Goal: Information Seeking & Learning: Learn about a topic

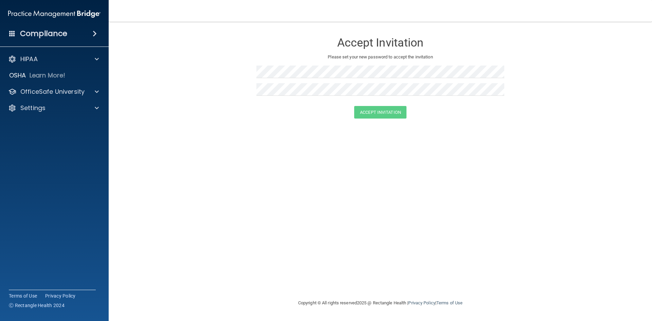
click at [53, 12] on img at bounding box center [54, 14] width 92 height 14
click at [58, 13] on img at bounding box center [54, 14] width 92 height 14
click at [32, 52] on div "HIPAA Documents and Policies Report an Incident Business Associates Emergency P…" at bounding box center [54, 85] width 109 height 71
click at [36, 34] on h4 "Compliance" at bounding box center [43, 34] width 47 height 10
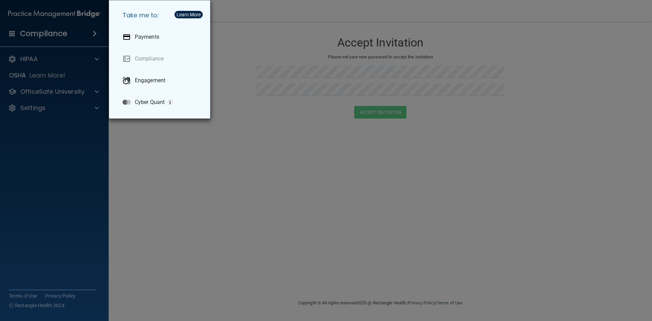
click at [32, 57] on div "Take me to: Payments Compliance Engagement Cyber Quant" at bounding box center [326, 160] width 652 height 321
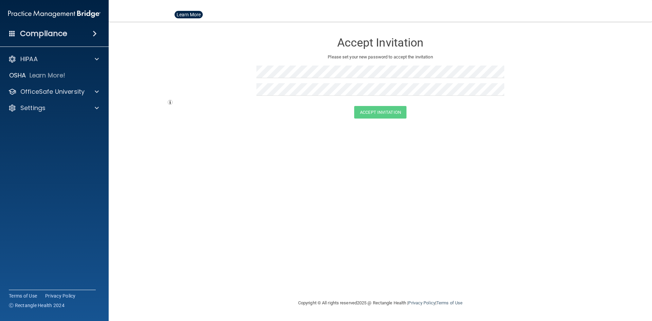
click at [30, 59] on div at bounding box center [326, 160] width 652 height 321
click at [30, 59] on p "HIPAA" at bounding box center [28, 59] width 17 height 8
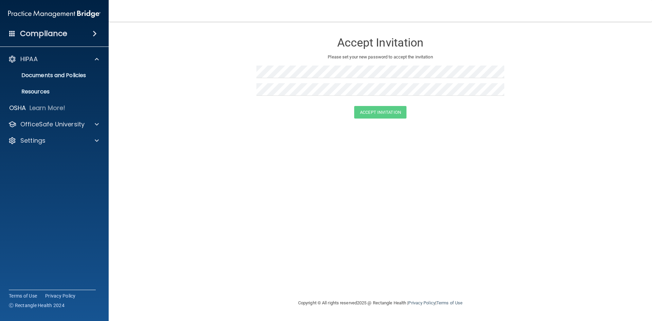
click at [19, 38] on div "Compliance" at bounding box center [54, 33] width 109 height 15
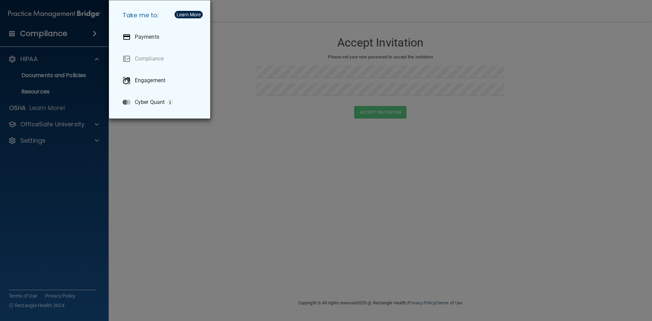
click at [82, 161] on div "Take me to: Payments Compliance Engagement Cyber Quant" at bounding box center [326, 160] width 652 height 321
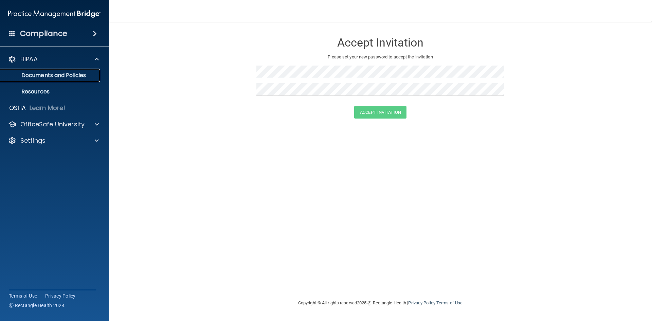
click at [52, 78] on p "Documents and Policies" at bounding box center [50, 75] width 93 height 7
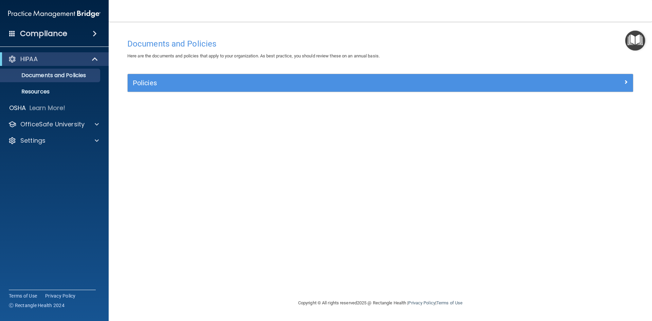
click at [15, 30] on span at bounding box center [12, 33] width 6 height 6
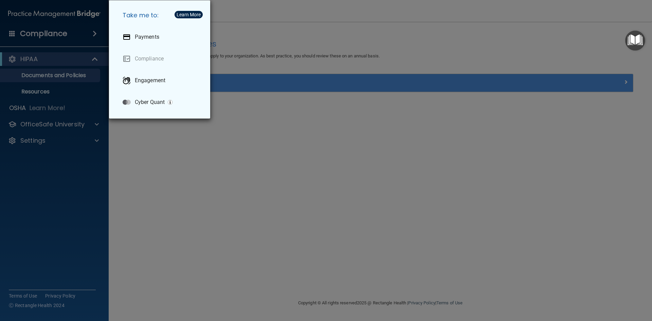
click at [125, 166] on div "Take me to: Payments Compliance Engagement Cyber Quant" at bounding box center [326, 160] width 652 height 321
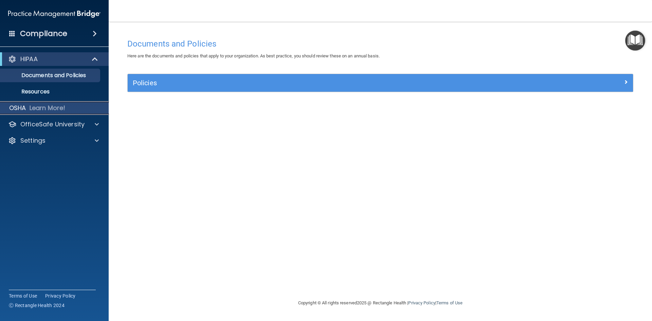
click at [58, 107] on p "Learn More!" at bounding box center [48, 108] width 36 height 8
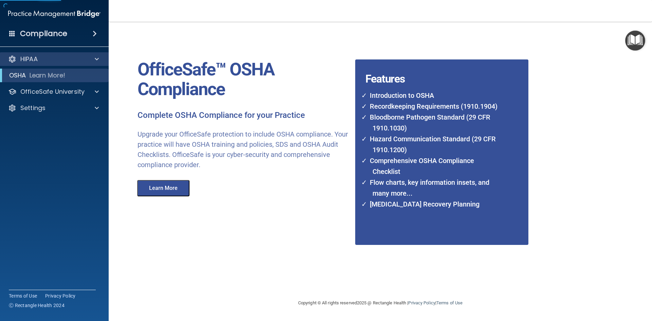
click at [57, 64] on div "HIPAA" at bounding box center [54, 59] width 109 height 14
click at [97, 34] on span at bounding box center [95, 34] width 4 height 8
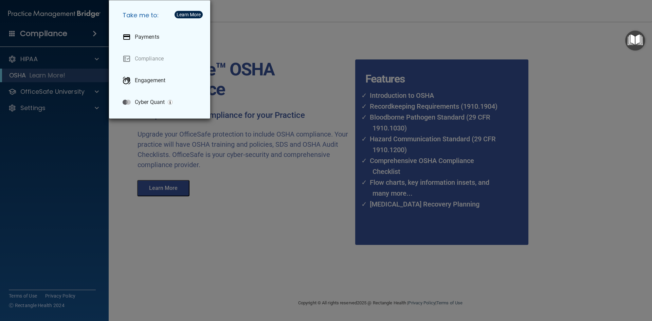
click at [98, 34] on div "Take me to: Payments Compliance Engagement Cyber Quant" at bounding box center [326, 160] width 652 height 321
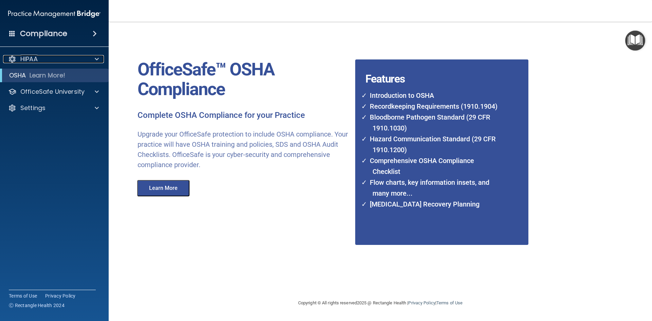
click at [92, 58] on div at bounding box center [95, 59] width 17 height 8
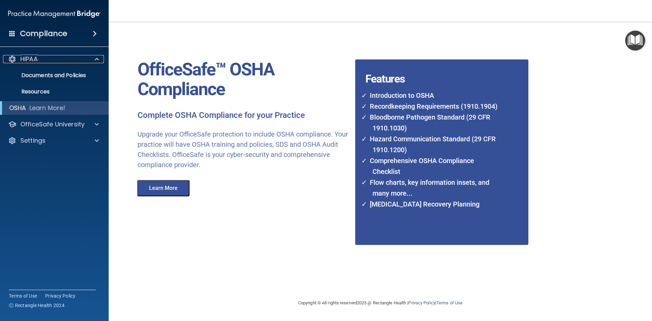
click at [92, 58] on div at bounding box center [95, 59] width 17 height 8
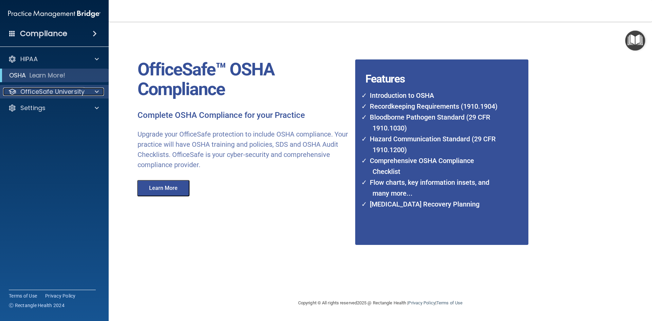
click at [98, 91] on span at bounding box center [97, 92] width 4 height 8
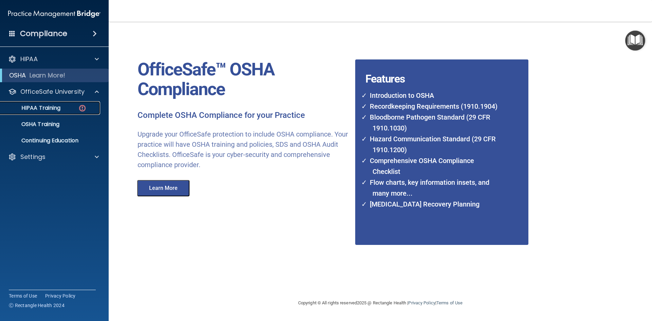
click at [66, 105] on div "HIPAA Training" at bounding box center [50, 108] width 93 height 7
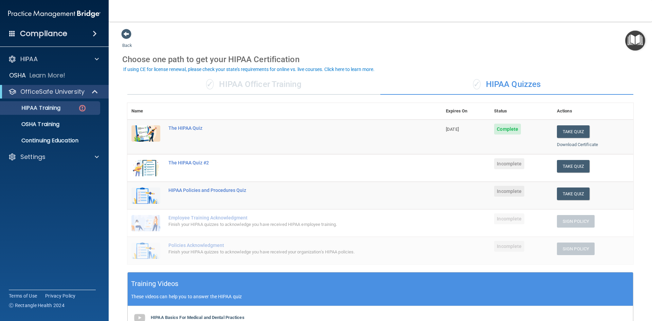
click at [270, 79] on div "✓ HIPAA Officer Training" at bounding box center [253, 84] width 253 height 20
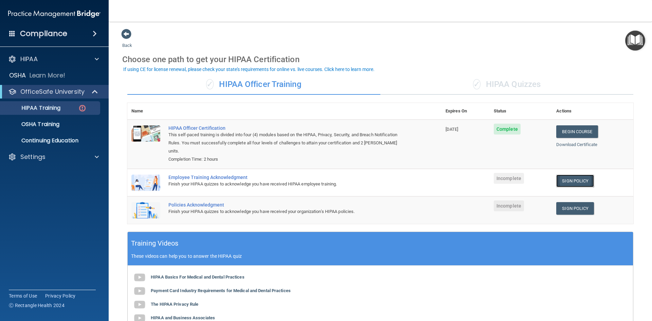
click at [576, 175] on link "Sign Policy" at bounding box center [576, 181] width 38 height 13
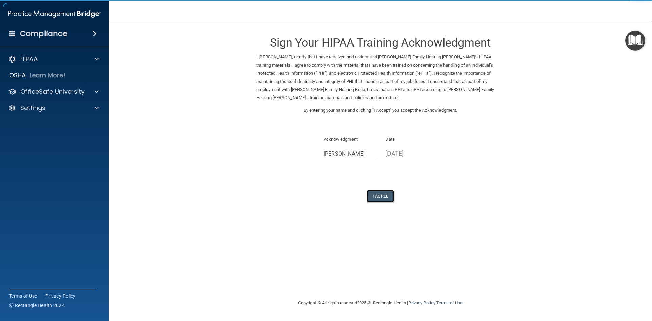
click at [386, 190] on button "I Agree" at bounding box center [380, 196] width 27 height 13
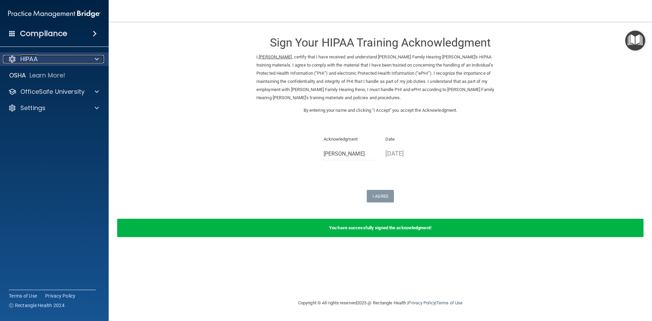
click at [55, 58] on div "HIPAA" at bounding box center [45, 59] width 84 height 8
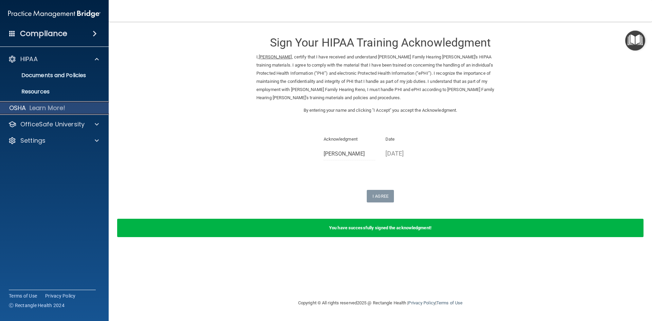
click at [46, 104] on p "Learn More!" at bounding box center [48, 108] width 36 height 8
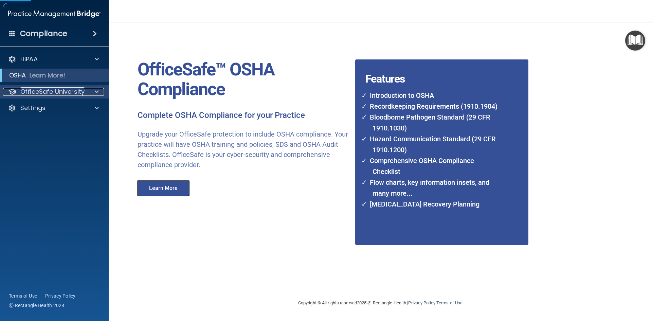
click at [46, 94] on p "OfficeSafe University" at bounding box center [52, 92] width 64 height 8
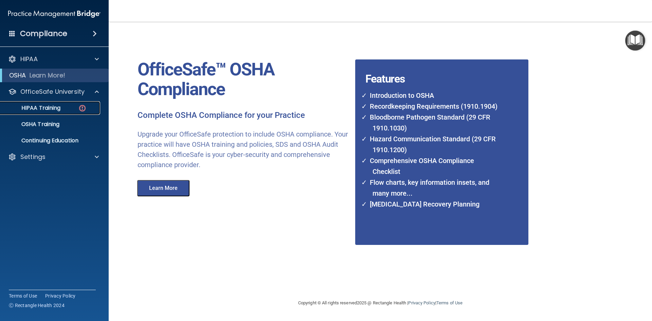
click at [47, 105] on p "HIPAA Training" at bounding box center [32, 108] width 56 height 7
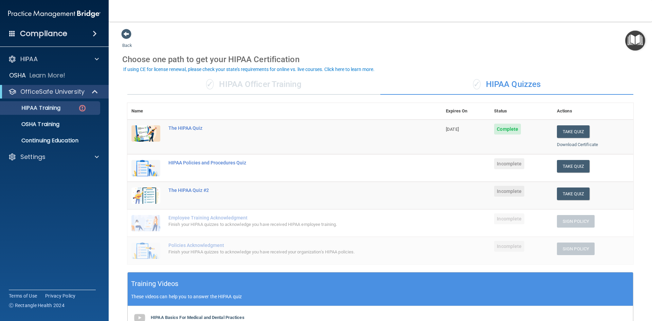
click at [192, 82] on div "✓ HIPAA Officer Training" at bounding box center [253, 84] width 253 height 20
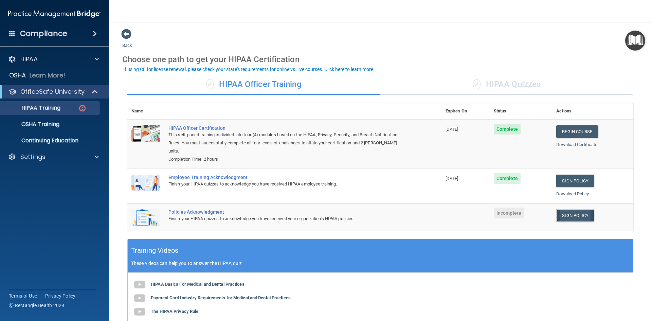
click at [575, 209] on link "Sign Policy" at bounding box center [576, 215] width 38 height 13
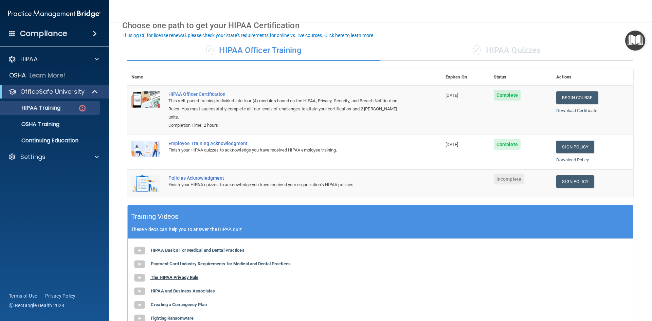
click at [141, 271] on img at bounding box center [140, 278] width 14 height 14
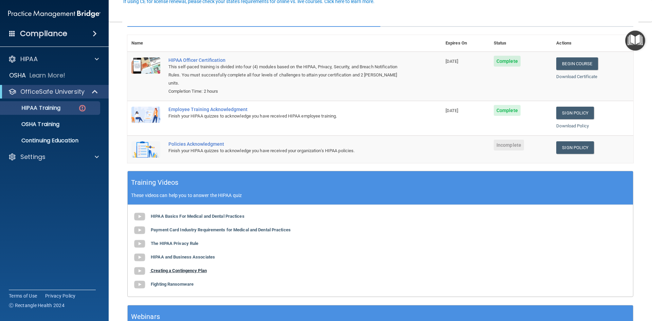
click at [197, 268] on b "Creating a Contingency Plan" at bounding box center [179, 270] width 56 height 5
click at [178, 282] on b "Fighting Ransomware" at bounding box center [172, 284] width 43 height 5
click at [565, 142] on link "Sign Policy" at bounding box center [576, 147] width 38 height 13
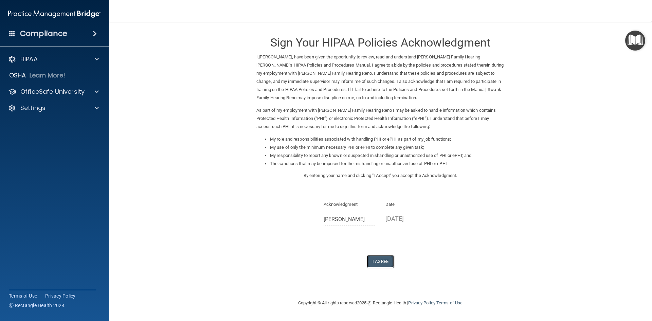
click at [391, 262] on button "I Agree" at bounding box center [380, 261] width 27 height 13
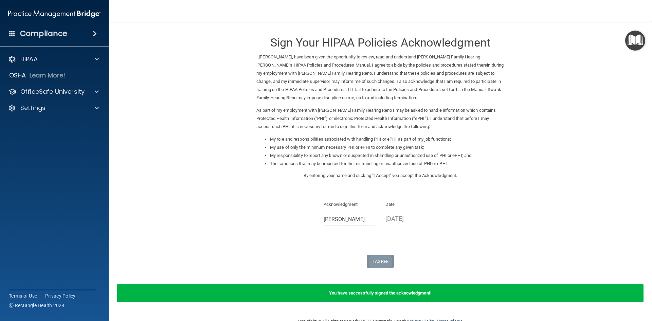
scroll to position [17, 0]
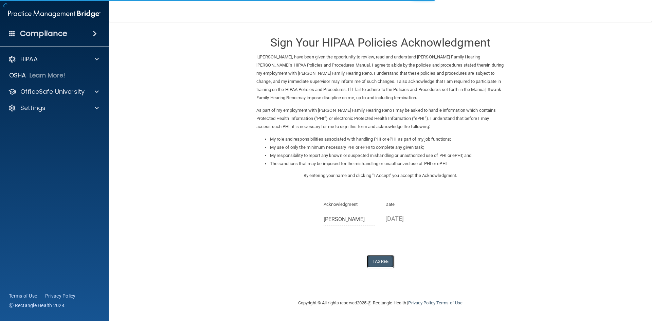
click at [377, 260] on button "I Agree" at bounding box center [380, 261] width 27 height 13
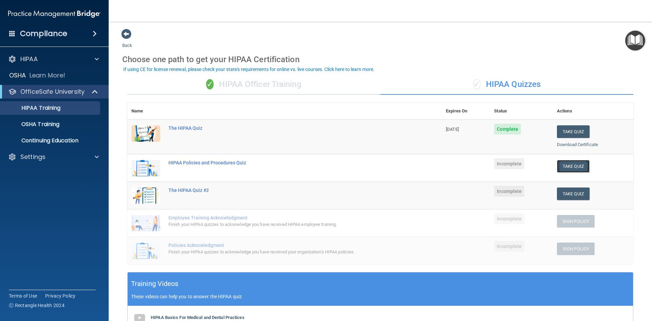
click at [561, 167] on button "Take Quiz" at bounding box center [573, 166] width 33 height 13
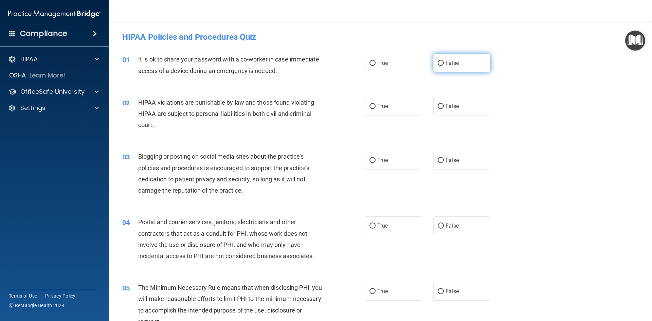
click at [434, 66] on label "False" at bounding box center [462, 63] width 57 height 19
click at [438, 66] on input "False" at bounding box center [441, 63] width 6 height 5
radio input "true"
click at [374, 104] on label "True" at bounding box center [393, 106] width 57 height 19
click at [374, 104] on input "True" at bounding box center [373, 106] width 6 height 5
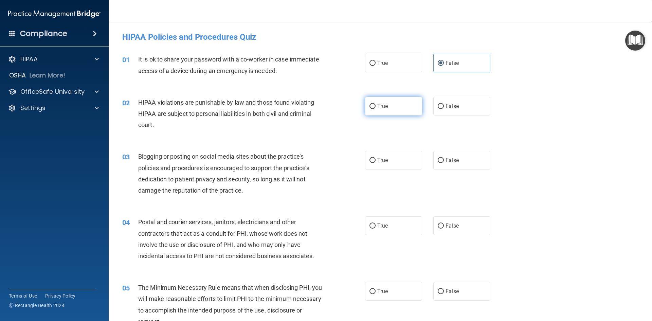
radio input "true"
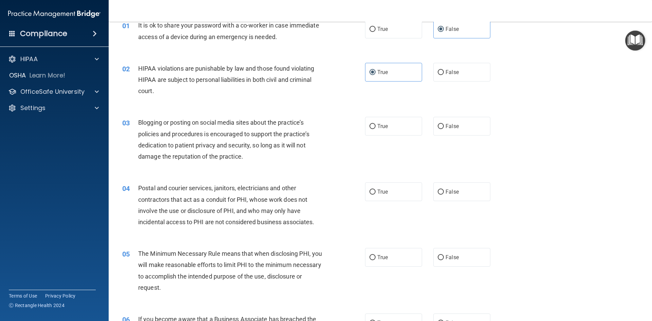
scroll to position [68, 0]
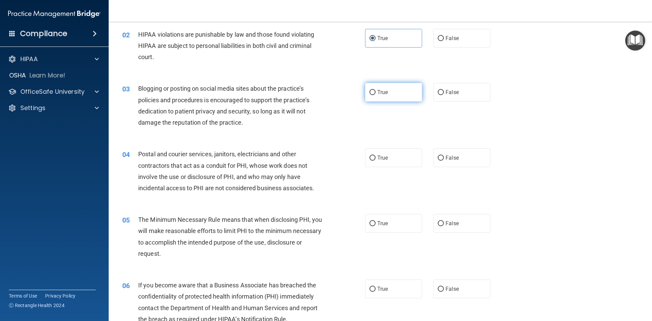
click at [388, 96] on label "True" at bounding box center [393, 92] width 57 height 19
click at [376, 95] on input "True" at bounding box center [373, 92] width 6 height 5
radio input "true"
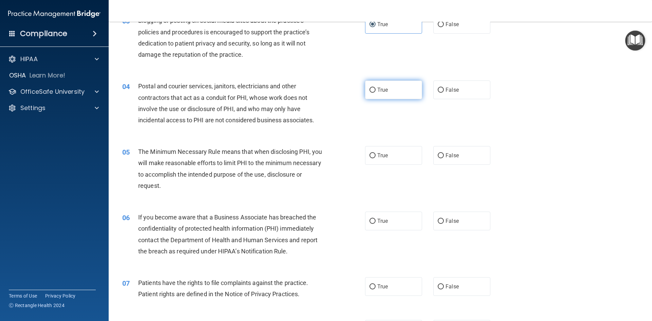
click at [374, 94] on label "True" at bounding box center [393, 90] width 57 height 19
click at [374, 93] on input "True" at bounding box center [373, 90] width 6 height 5
radio input "true"
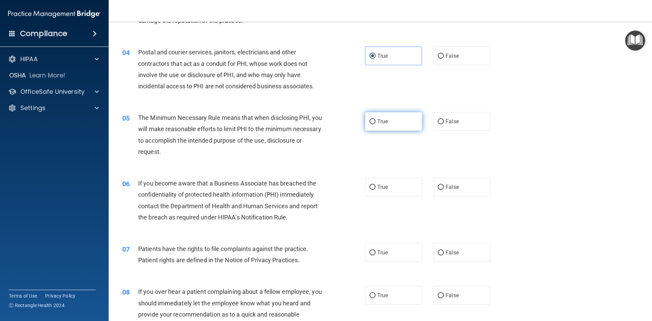
click at [396, 115] on label "True" at bounding box center [393, 121] width 57 height 19
click at [376, 119] on input "True" at bounding box center [373, 121] width 6 height 5
radio input "true"
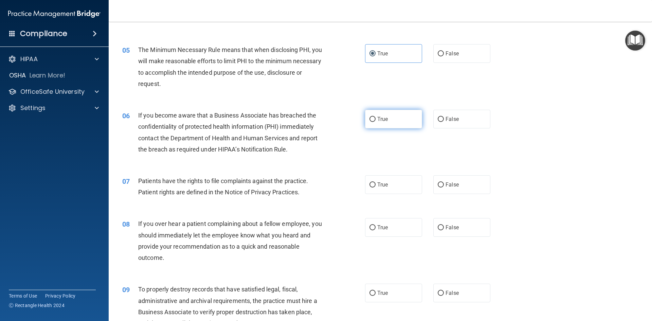
click at [387, 116] on label "True" at bounding box center [393, 119] width 57 height 19
click at [376, 117] on input "True" at bounding box center [373, 119] width 6 height 5
radio input "true"
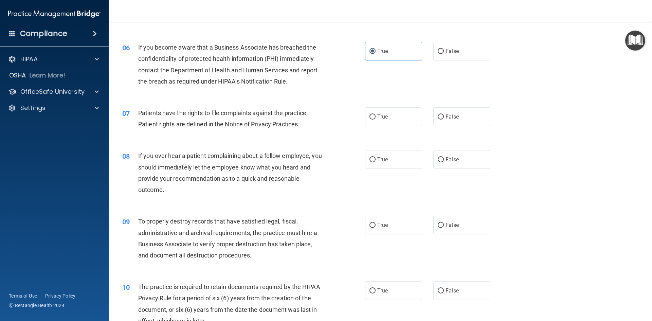
click at [378, 126] on div "07 Patients have the rights to file complaints against the practice. Patient ri…" at bounding box center [380, 120] width 527 height 43
click at [377, 123] on label "True" at bounding box center [393, 116] width 57 height 19
click at [376, 120] on input "True" at bounding box center [373, 116] width 6 height 5
radio input "true"
click at [469, 151] on label "False" at bounding box center [462, 159] width 57 height 19
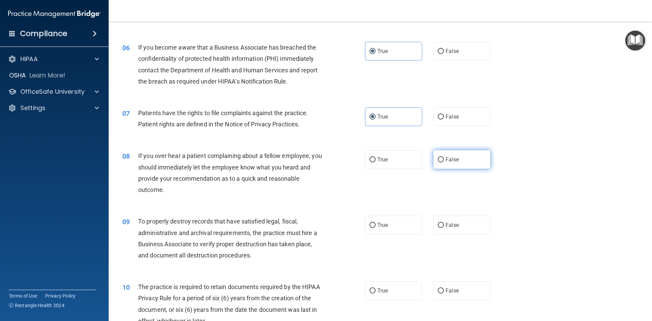
click at [444, 157] on input "False" at bounding box center [441, 159] width 6 height 5
radio input "true"
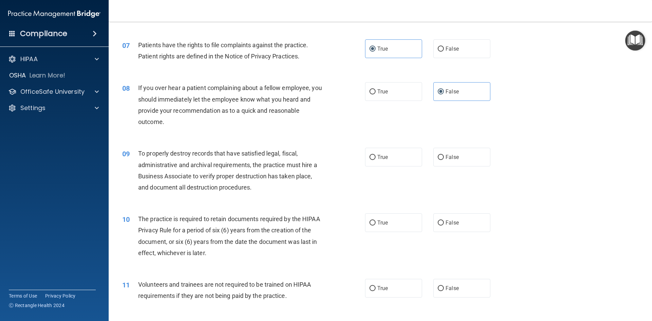
scroll to position [408, 0]
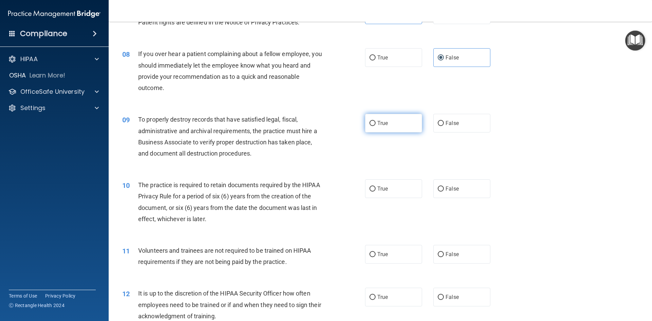
click at [374, 126] on label "True" at bounding box center [393, 123] width 57 height 19
click at [374, 126] on input "True" at bounding box center [373, 123] width 6 height 5
radio input "true"
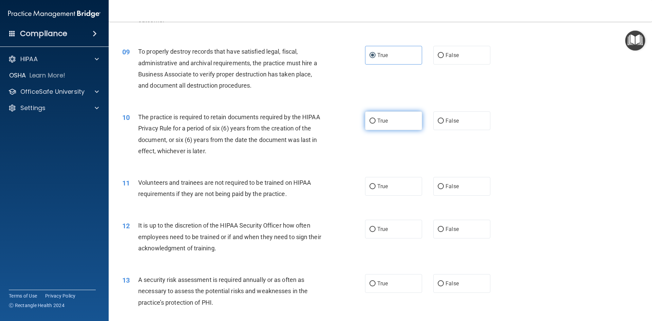
click at [377, 124] on label "True" at bounding box center [393, 120] width 57 height 19
click at [376, 124] on input "True" at bounding box center [373, 121] width 6 height 5
radio input "true"
click at [442, 189] on label "False" at bounding box center [462, 186] width 57 height 19
click at [442, 189] on input "False" at bounding box center [441, 186] width 6 height 5
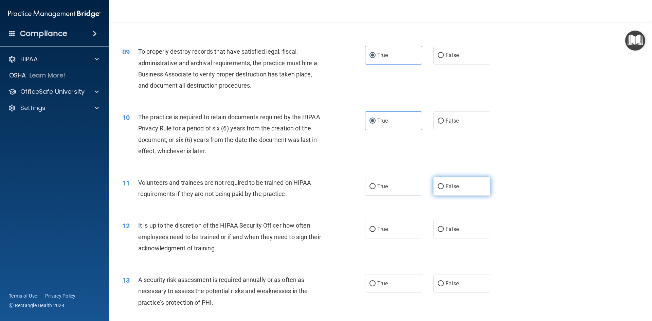
radio input "true"
click at [393, 187] on label "True" at bounding box center [393, 186] width 57 height 19
click at [376, 187] on input "True" at bounding box center [373, 186] width 6 height 5
radio input "true"
radio input "false"
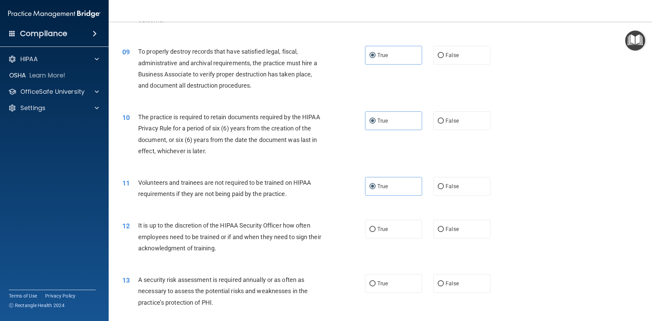
scroll to position [510, 0]
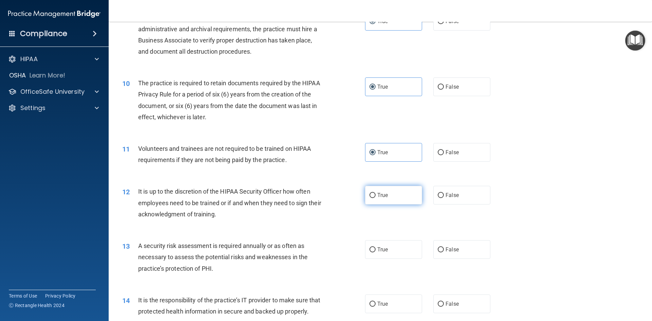
click at [385, 199] on label "True" at bounding box center [393, 195] width 57 height 19
click at [376, 198] on input "True" at bounding box center [373, 195] width 6 height 5
radio input "true"
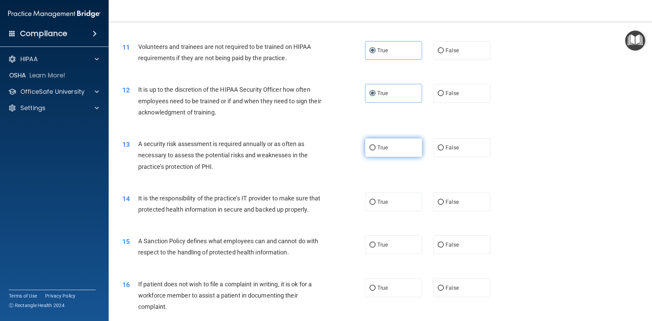
click at [376, 153] on label "True" at bounding box center [393, 147] width 57 height 19
click at [376, 151] on input "True" at bounding box center [373, 147] width 6 height 5
radio input "true"
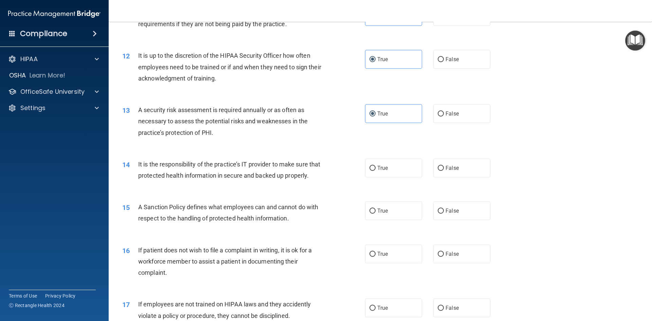
scroll to position [680, 0]
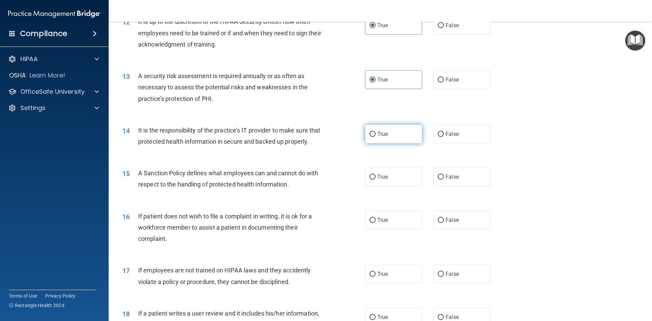
click at [387, 141] on label "True" at bounding box center [393, 134] width 57 height 19
click at [376, 137] on input "True" at bounding box center [373, 134] width 6 height 5
radio input "true"
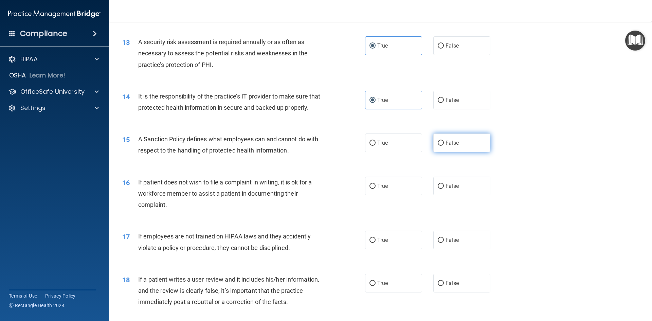
click at [446, 144] on span "False" at bounding box center [452, 143] width 13 height 6
click at [444, 144] on input "False" at bounding box center [441, 143] width 6 height 5
radio input "true"
click at [376, 193] on label "True" at bounding box center [393, 186] width 57 height 19
click at [376, 189] on input "True" at bounding box center [373, 186] width 6 height 5
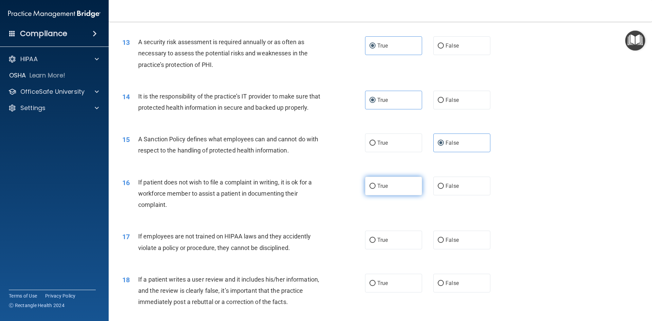
radio input "true"
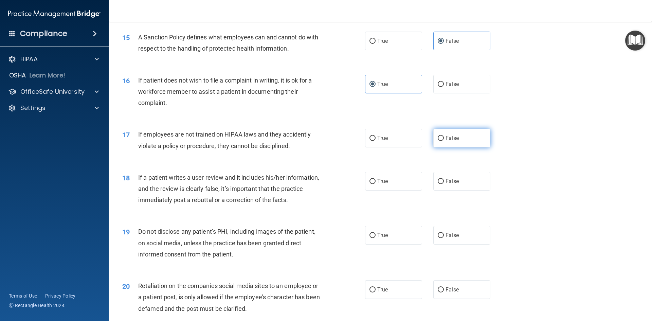
click at [458, 145] on label "False" at bounding box center [462, 138] width 57 height 19
click at [444, 141] on input "False" at bounding box center [441, 138] width 6 height 5
radio input "true"
click at [467, 177] on label "False" at bounding box center [462, 181] width 57 height 19
click at [444, 179] on input "False" at bounding box center [441, 181] width 6 height 5
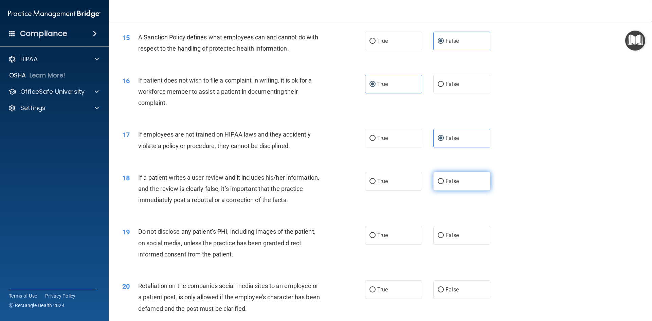
radio input "true"
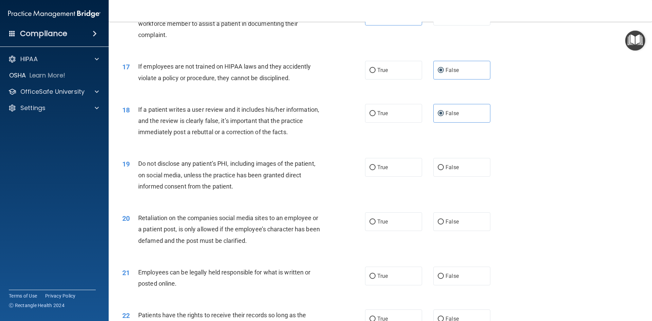
scroll to position [917, 0]
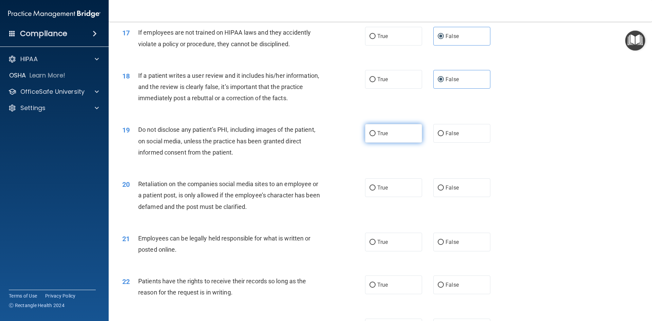
click at [372, 140] on label "True" at bounding box center [393, 133] width 57 height 19
click at [372, 136] on input "True" at bounding box center [373, 133] width 6 height 5
radio input "true"
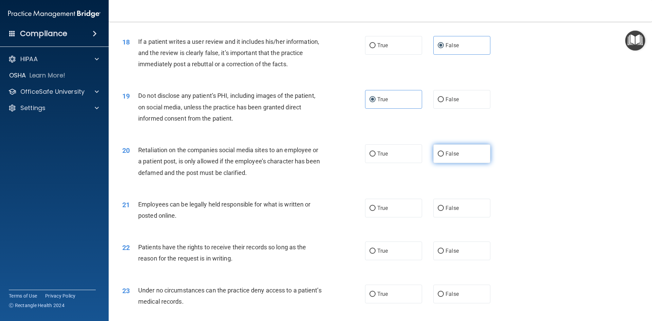
click at [454, 157] on span "False" at bounding box center [452, 154] width 13 height 6
click at [444, 157] on input "False" at bounding box center [441, 154] width 6 height 5
radio input "true"
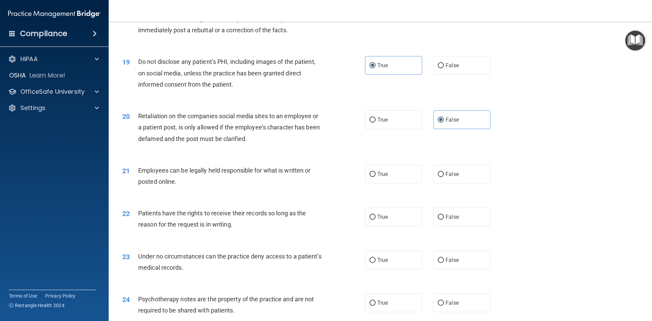
scroll to position [1019, 0]
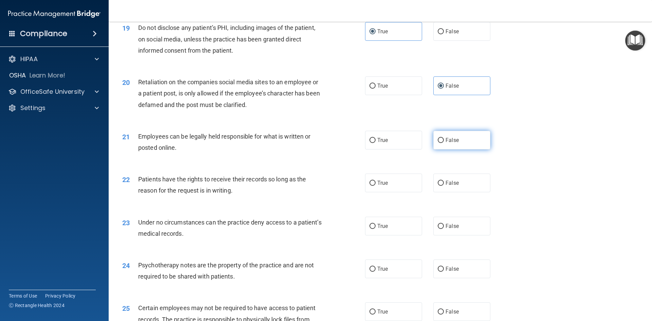
click at [436, 143] on label "False" at bounding box center [462, 140] width 57 height 19
click at [438, 143] on input "False" at bounding box center [441, 140] width 6 height 5
radio input "true"
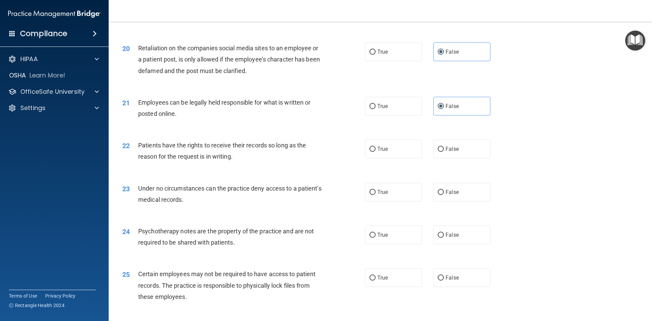
scroll to position [1087, 0]
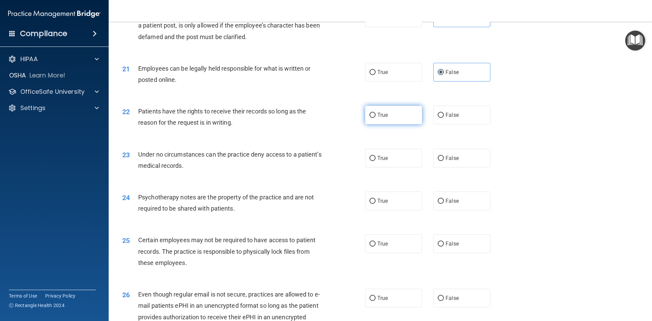
click at [377, 122] on label "True" at bounding box center [393, 115] width 57 height 19
click at [376, 118] on input "True" at bounding box center [373, 115] width 6 height 5
radio input "true"
click at [383, 158] on span "True" at bounding box center [382, 158] width 11 height 6
click at [376, 158] on input "True" at bounding box center [373, 158] width 6 height 5
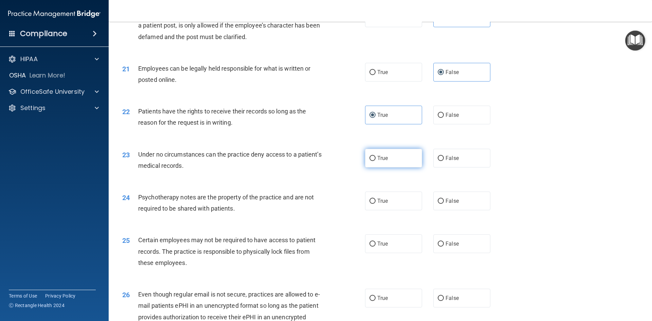
radio input "true"
click at [440, 198] on label "False" at bounding box center [462, 201] width 57 height 19
click at [440, 199] on input "False" at bounding box center [441, 201] width 6 height 5
radio input "true"
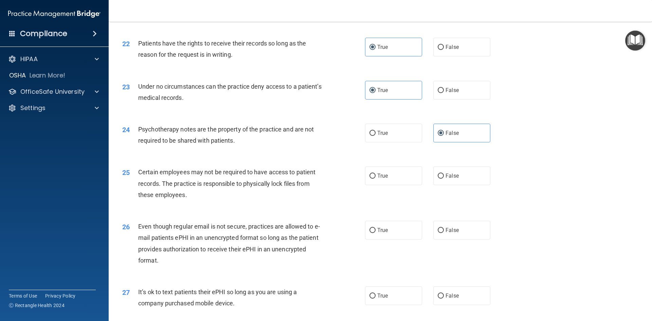
scroll to position [1189, 0]
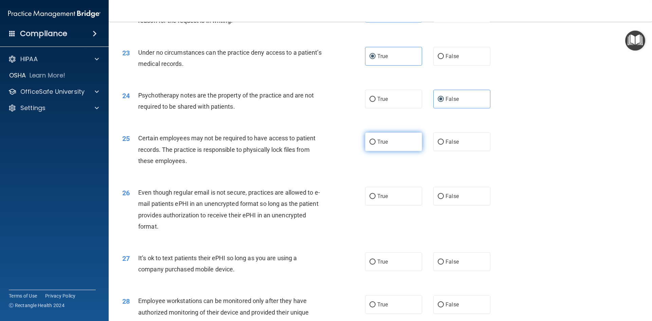
click at [368, 149] on label "True" at bounding box center [393, 142] width 57 height 19
click at [370, 145] on input "True" at bounding box center [373, 142] width 6 height 5
radio input "true"
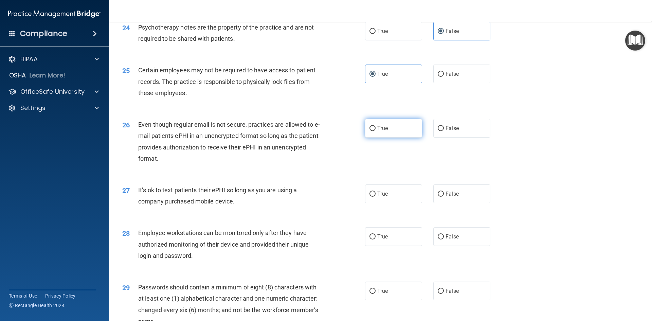
click at [369, 135] on label "True" at bounding box center [393, 128] width 57 height 19
click at [370, 131] on input "True" at bounding box center [373, 128] width 6 height 5
radio input "true"
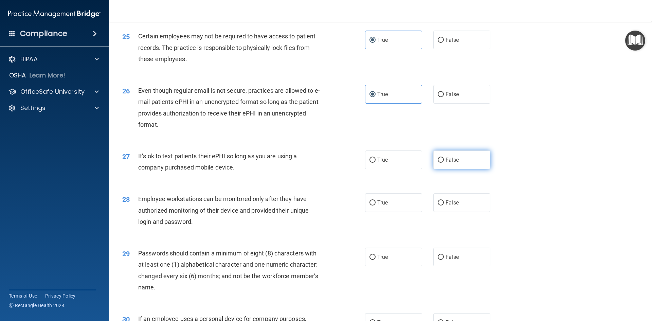
click at [451, 157] on span "False" at bounding box center [452, 160] width 13 height 6
click at [444, 158] on input "False" at bounding box center [441, 160] width 6 height 5
radio input "true"
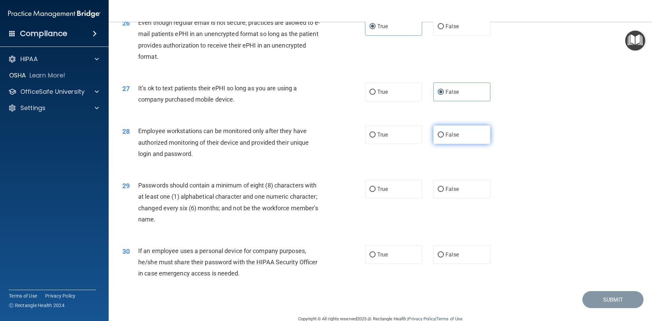
click at [443, 144] on label "False" at bounding box center [462, 134] width 57 height 19
click at [443, 138] on input "False" at bounding box center [441, 135] width 6 height 5
radio input "true"
click at [386, 182] on label "True" at bounding box center [393, 189] width 57 height 19
click at [376, 187] on input "True" at bounding box center [373, 189] width 6 height 5
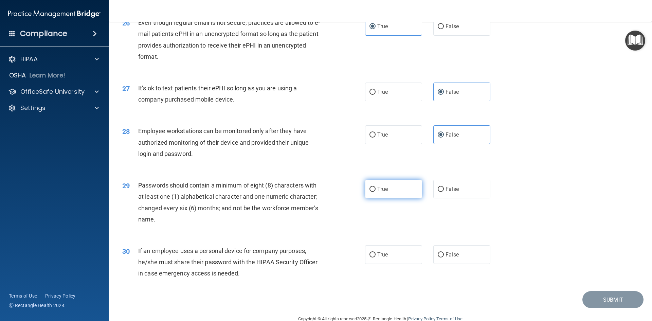
radio input "true"
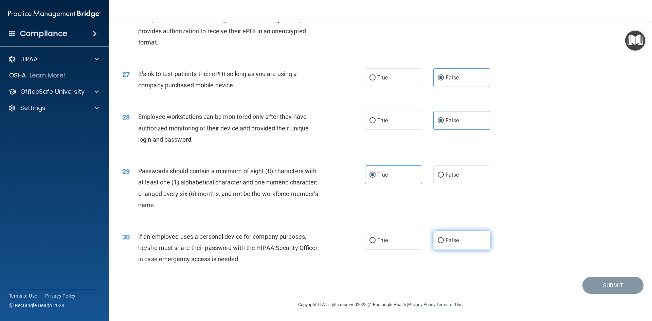
click at [468, 235] on label "False" at bounding box center [462, 240] width 57 height 19
click at [444, 238] on input "False" at bounding box center [441, 240] width 6 height 5
radio input "true"
click at [632, 284] on button "Submit" at bounding box center [613, 285] width 61 height 17
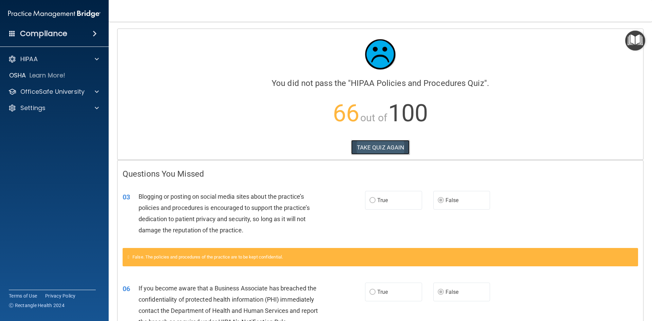
click at [371, 140] on button "TAKE QUIZ AGAIN" at bounding box center [380, 147] width 59 height 15
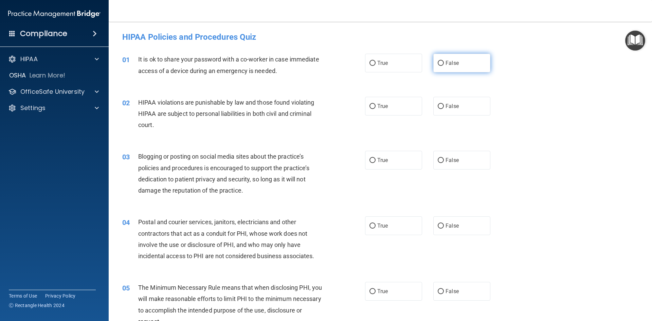
click at [451, 64] on span "False" at bounding box center [452, 63] width 13 height 6
click at [444, 64] on input "False" at bounding box center [441, 63] width 6 height 5
radio input "true"
click at [372, 111] on label "True" at bounding box center [393, 106] width 57 height 19
click at [372, 109] on input "True" at bounding box center [373, 106] width 6 height 5
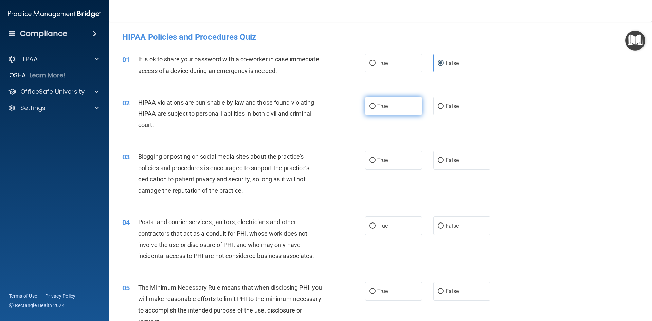
radio input "true"
click at [442, 161] on label "False" at bounding box center [462, 160] width 57 height 19
click at [442, 161] on input "False" at bounding box center [441, 160] width 6 height 5
radio input "true"
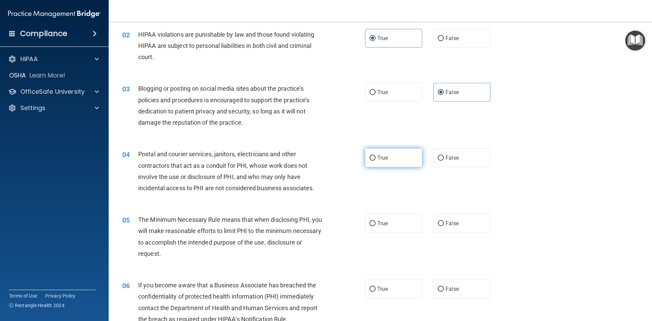
click at [386, 161] on label "True" at bounding box center [393, 157] width 57 height 19
click at [376, 161] on input "True" at bounding box center [373, 158] width 6 height 5
radio input "true"
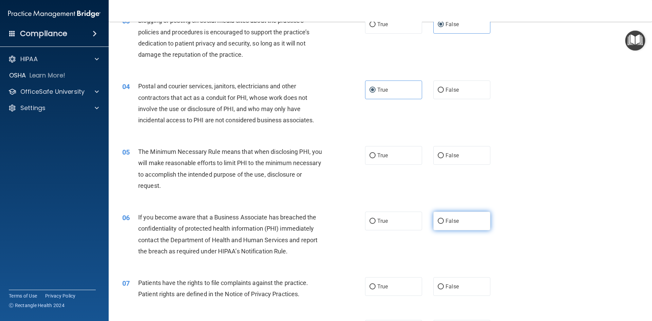
click at [435, 226] on label "False" at bounding box center [462, 221] width 57 height 19
click at [438, 224] on input "False" at bounding box center [441, 221] width 6 height 5
radio input "true"
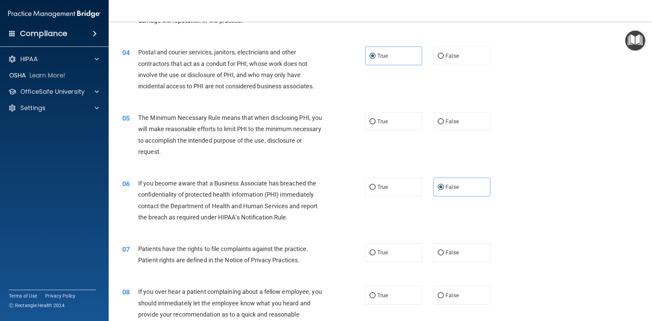
scroll to position [204, 0]
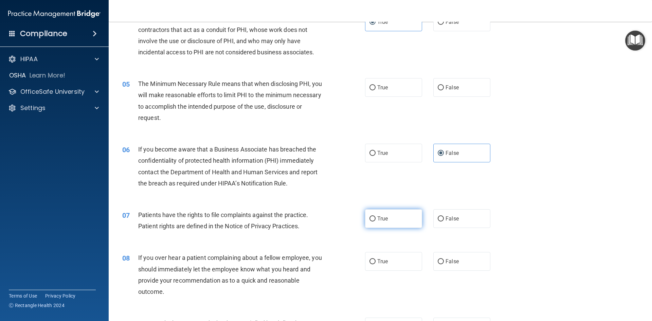
click at [377, 219] on span "True" at bounding box center [382, 218] width 11 height 6
click at [376, 219] on input "True" at bounding box center [373, 218] width 6 height 5
radio input "true"
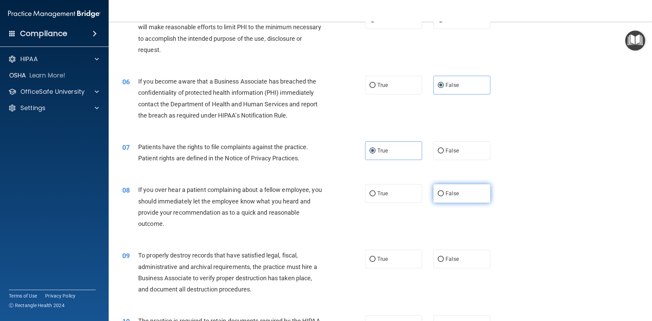
click at [455, 199] on label "False" at bounding box center [462, 193] width 57 height 19
click at [444, 196] on input "False" at bounding box center [441, 193] width 6 height 5
radio input "true"
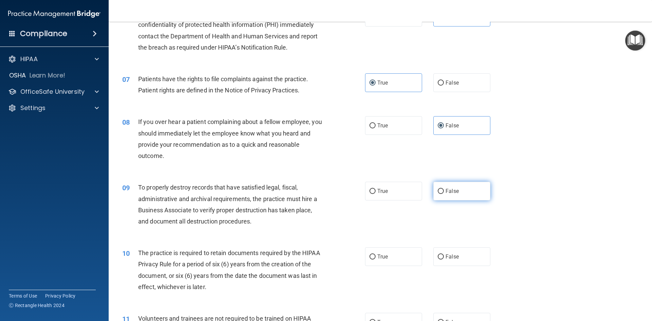
click at [453, 196] on label "False" at bounding box center [462, 191] width 57 height 19
click at [444, 194] on input "False" at bounding box center [441, 191] width 6 height 5
radio input "true"
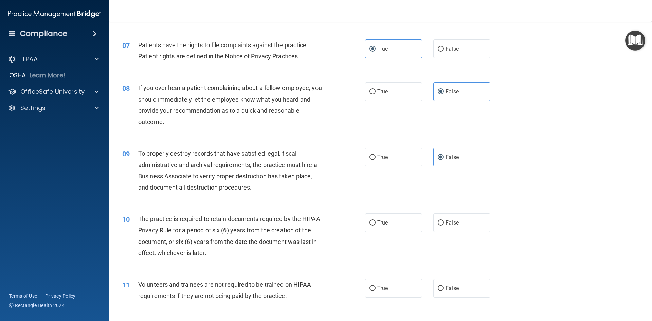
scroll to position [408, 0]
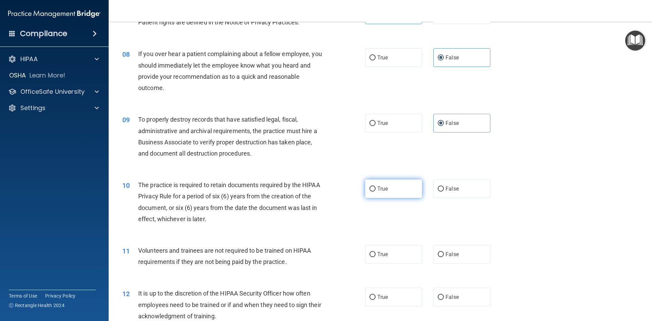
click at [384, 193] on label "True" at bounding box center [393, 188] width 57 height 19
click at [376, 192] on input "True" at bounding box center [373, 189] width 6 height 5
radio input "true"
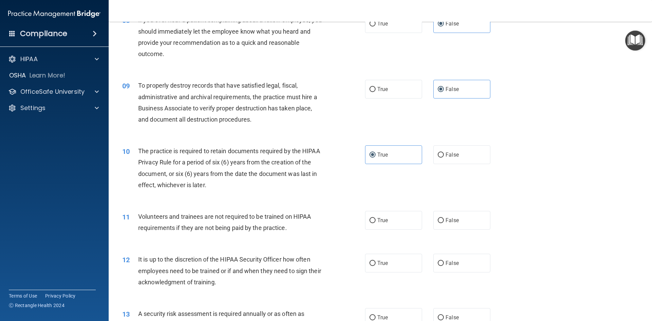
scroll to position [476, 0]
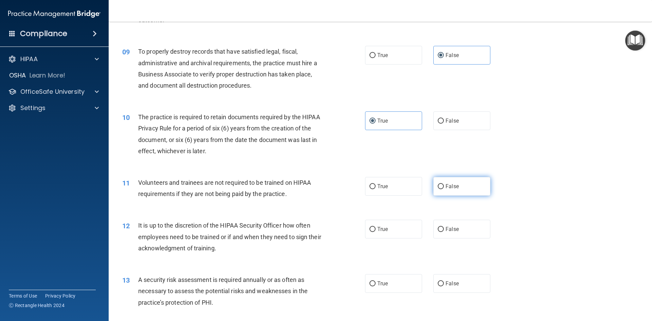
click at [447, 187] on span "False" at bounding box center [452, 186] width 13 height 6
click at [444, 187] on input "False" at bounding box center [441, 186] width 6 height 5
radio input "true"
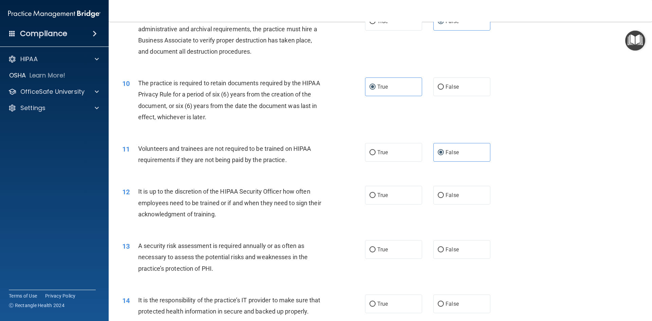
scroll to position [544, 0]
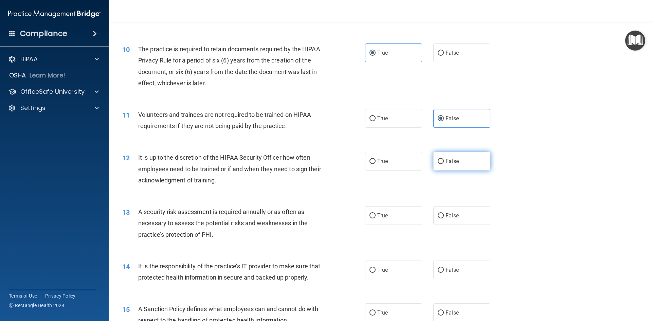
click at [465, 166] on label "False" at bounding box center [462, 161] width 57 height 19
click at [444, 164] on input "False" at bounding box center [441, 161] width 6 height 5
radio input "true"
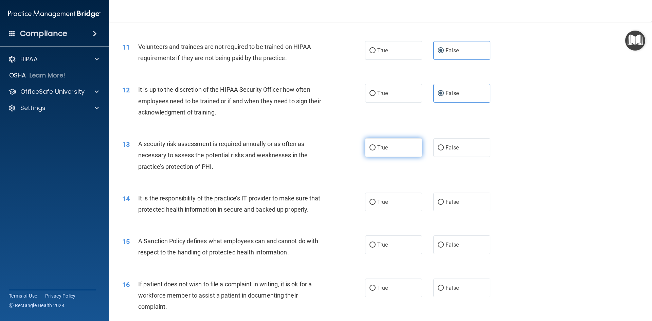
click at [385, 141] on label "True" at bounding box center [393, 147] width 57 height 19
click at [376, 145] on input "True" at bounding box center [373, 147] width 6 height 5
radio input "true"
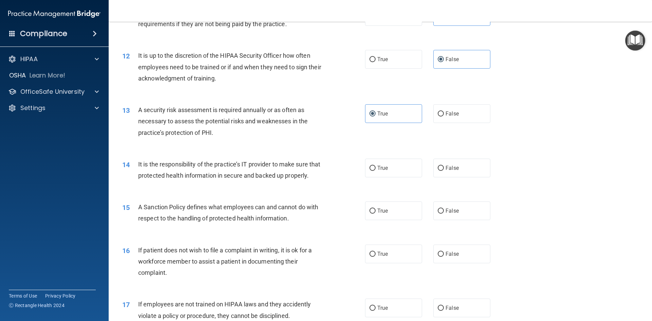
scroll to position [680, 0]
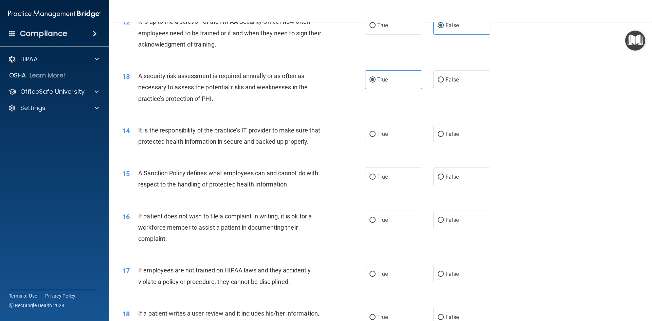
click at [437, 143] on div "14 It is the responsibility of the practice’s IT provider to make sure that pro…" at bounding box center [380, 137] width 527 height 43
click at [438, 138] on label "False" at bounding box center [462, 134] width 57 height 19
click at [438, 137] on input "False" at bounding box center [441, 134] width 6 height 5
radio input "true"
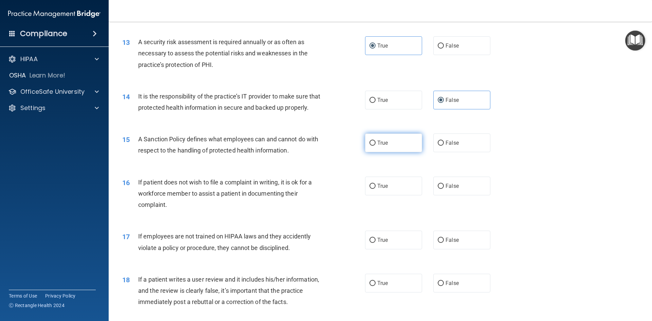
click at [371, 139] on label "True" at bounding box center [393, 143] width 57 height 19
click at [371, 141] on input "True" at bounding box center [373, 143] width 6 height 5
radio input "true"
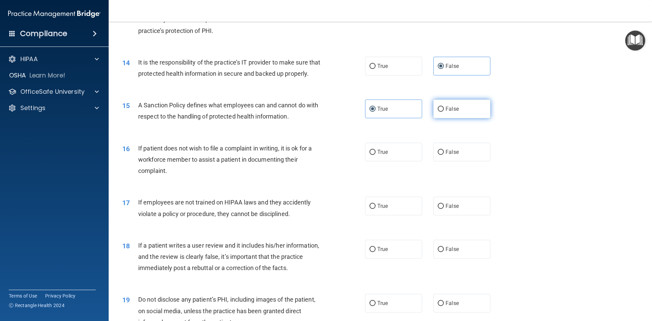
click at [447, 116] on label "False" at bounding box center [462, 109] width 57 height 19
click at [444, 112] on input "False" at bounding box center [441, 109] width 6 height 5
radio input "true"
radio input "false"
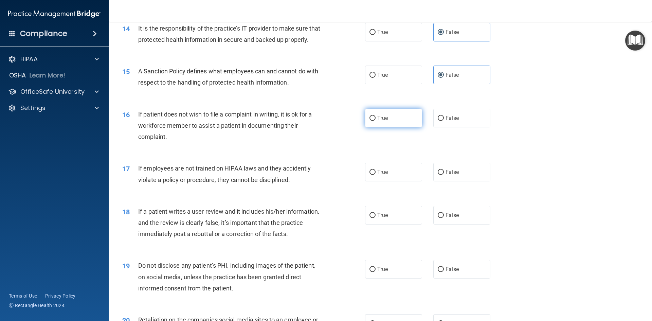
click at [388, 127] on label "True" at bounding box center [393, 118] width 57 height 19
click at [376, 121] on input "True" at bounding box center [373, 118] width 6 height 5
radio input "true"
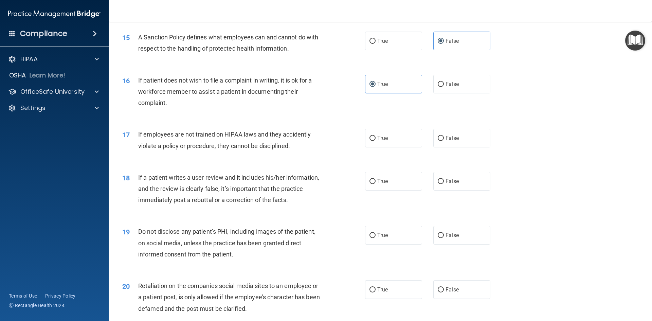
scroll to position [849, 0]
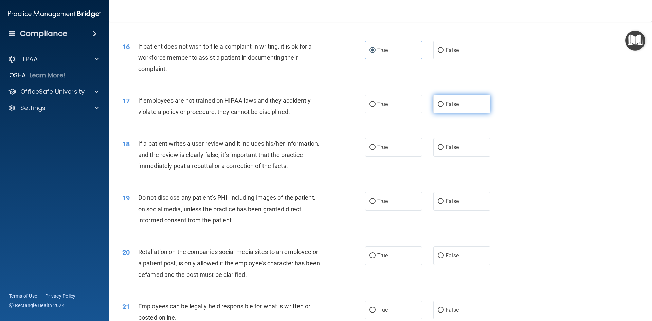
click at [446, 111] on label "False" at bounding box center [462, 104] width 57 height 19
click at [444, 107] on input "False" at bounding box center [441, 104] width 6 height 5
radio input "true"
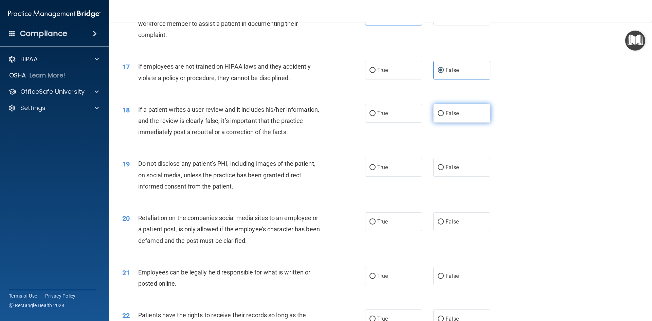
click at [438, 112] on input "False" at bounding box center [441, 113] width 6 height 5
radio input "true"
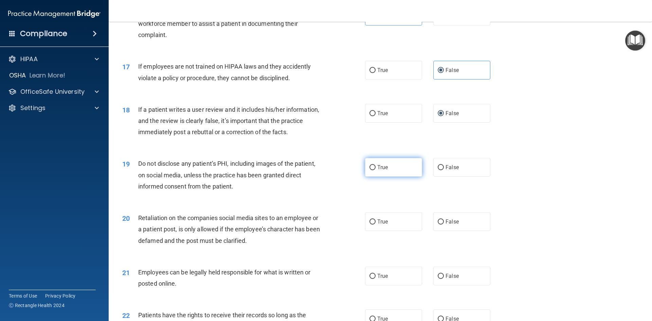
click at [380, 163] on label "True" at bounding box center [393, 167] width 57 height 19
click at [376, 165] on input "True" at bounding box center [373, 167] width 6 height 5
radio input "true"
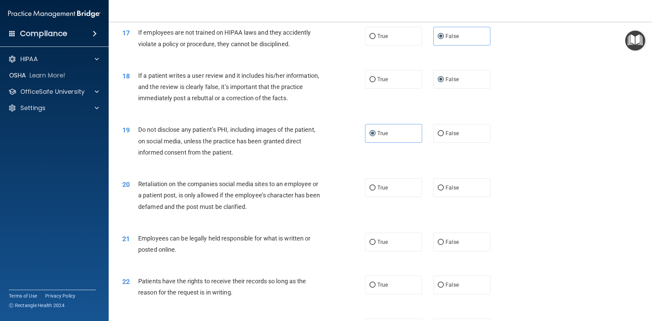
scroll to position [951, 0]
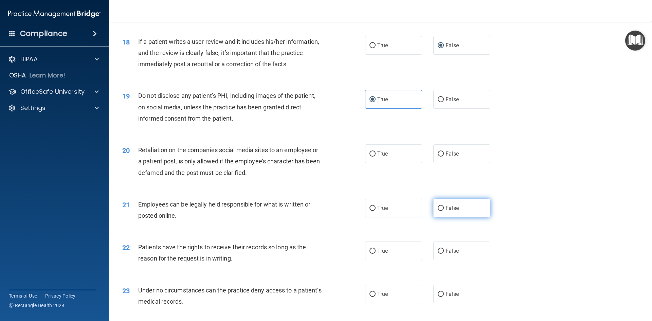
click at [445, 214] on label "False" at bounding box center [462, 208] width 57 height 19
click at [444, 211] on input "False" at bounding box center [441, 208] width 6 height 5
radio input "true"
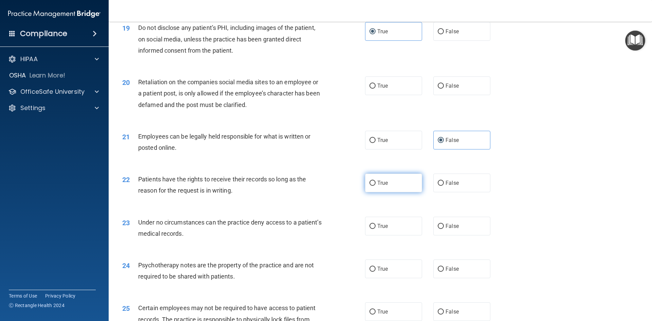
click at [370, 184] on input "True" at bounding box center [373, 183] width 6 height 5
radio input "true"
click at [446, 180] on span "False" at bounding box center [452, 183] width 13 height 6
click at [443, 181] on input "False" at bounding box center [441, 183] width 6 height 5
radio input "true"
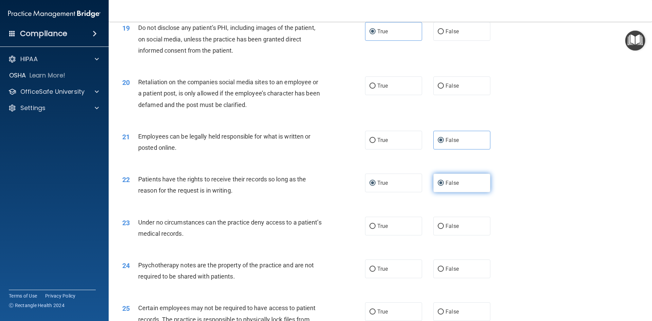
radio input "false"
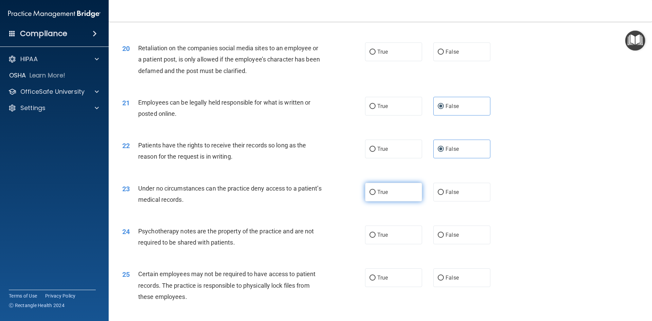
click at [377, 187] on label "True" at bounding box center [393, 192] width 57 height 19
click at [376, 190] on input "True" at bounding box center [373, 192] width 6 height 5
radio input "true"
click at [386, 239] on label "True" at bounding box center [393, 235] width 57 height 19
click at [376, 238] on input "True" at bounding box center [373, 235] width 6 height 5
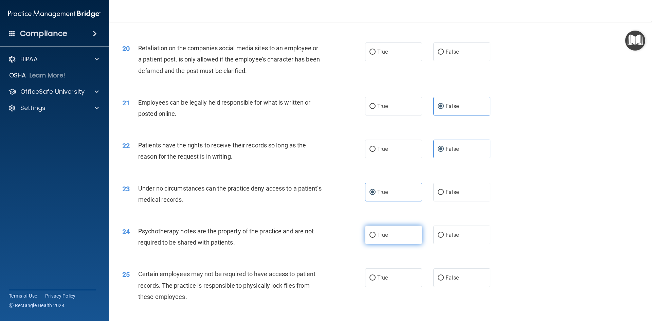
radio input "true"
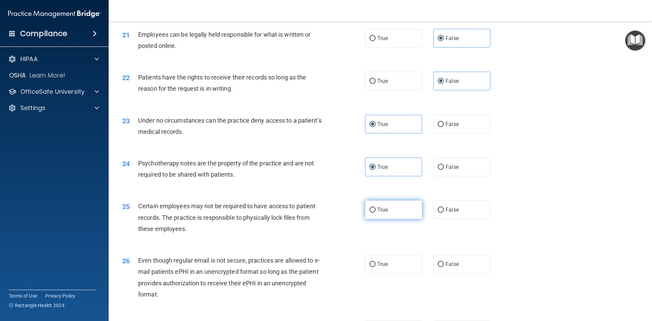
click at [377, 210] on span "True" at bounding box center [382, 210] width 11 height 6
click at [375, 210] on input "True" at bounding box center [373, 210] width 6 height 5
radio input "true"
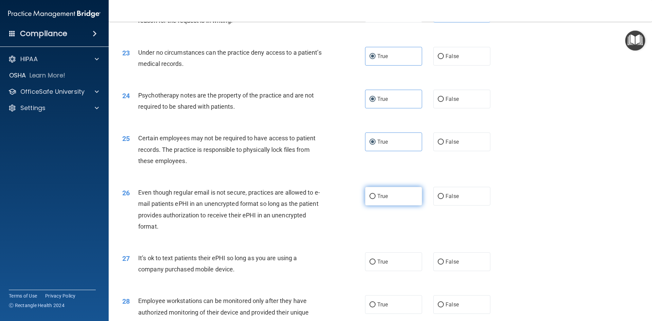
click at [365, 200] on label "True" at bounding box center [393, 196] width 57 height 19
click at [370, 199] on input "True" at bounding box center [373, 196] width 6 height 5
radio input "true"
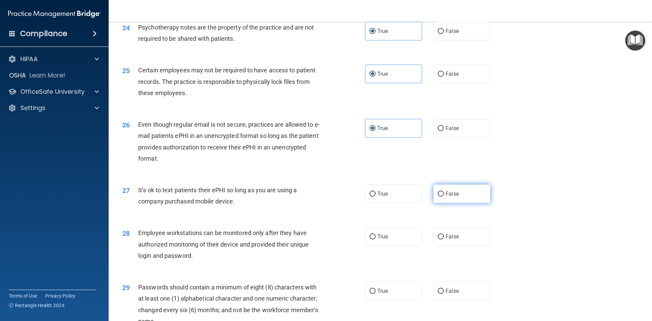
click at [445, 198] on label "False" at bounding box center [462, 193] width 57 height 19
click at [444, 197] on input "False" at bounding box center [441, 194] width 6 height 5
radio input "true"
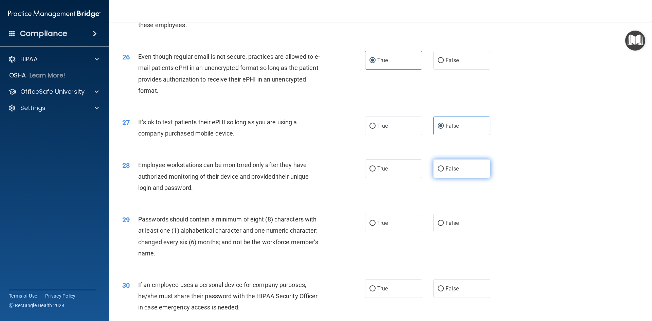
click at [435, 166] on label "False" at bounding box center [462, 168] width 57 height 19
click at [438, 166] on input "False" at bounding box center [441, 168] width 6 height 5
radio input "true"
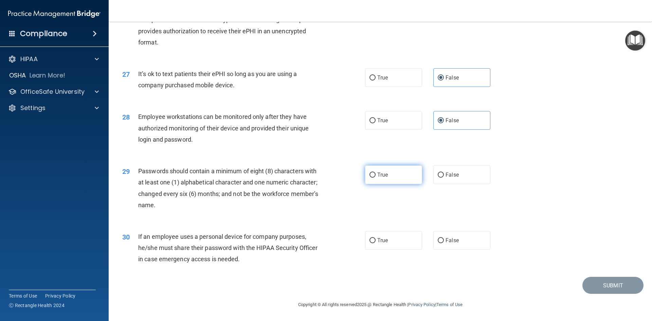
click at [380, 180] on label "True" at bounding box center [393, 174] width 57 height 19
click at [376, 178] on input "True" at bounding box center [373, 175] width 6 height 5
radio input "true"
click at [450, 236] on label "False" at bounding box center [462, 240] width 57 height 19
click at [444, 238] on input "False" at bounding box center [441, 240] width 6 height 5
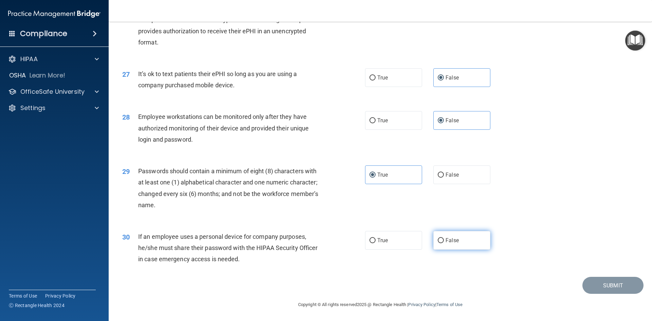
radio input "true"
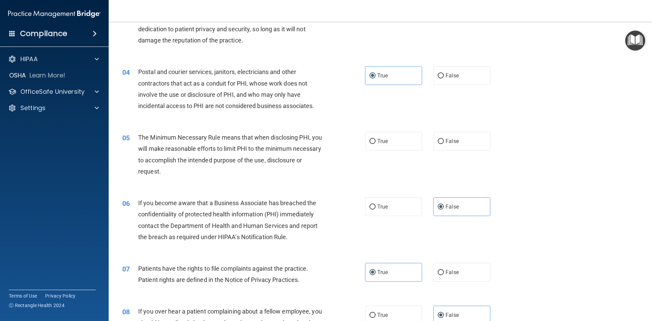
scroll to position [116, 0]
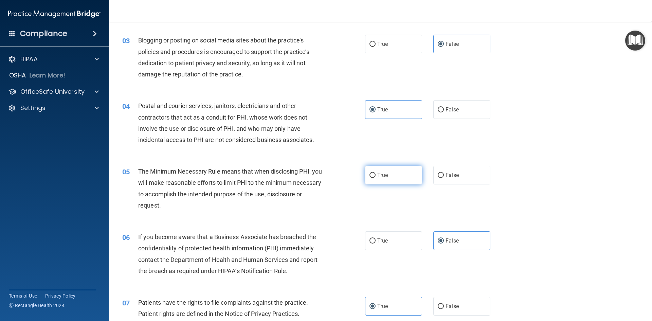
click at [369, 184] on label "True" at bounding box center [393, 175] width 57 height 19
click at [370, 178] on input "True" at bounding box center [373, 175] width 6 height 5
radio input "true"
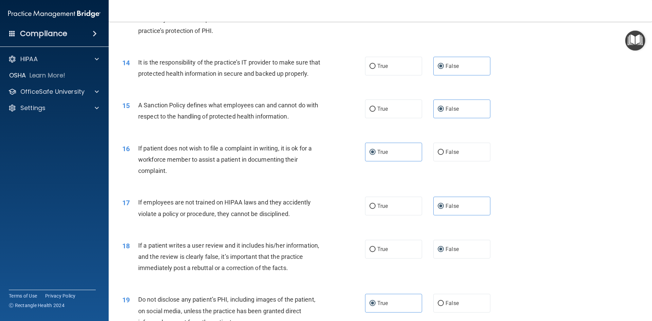
scroll to position [815, 0]
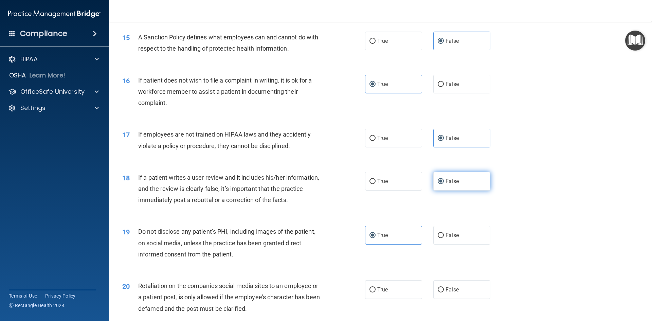
click at [458, 186] on label "False" at bounding box center [462, 181] width 57 height 19
click at [444, 184] on input "False" at bounding box center [441, 181] width 6 height 5
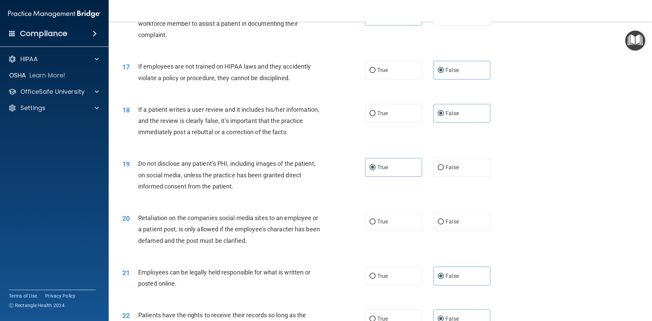
scroll to position [917, 0]
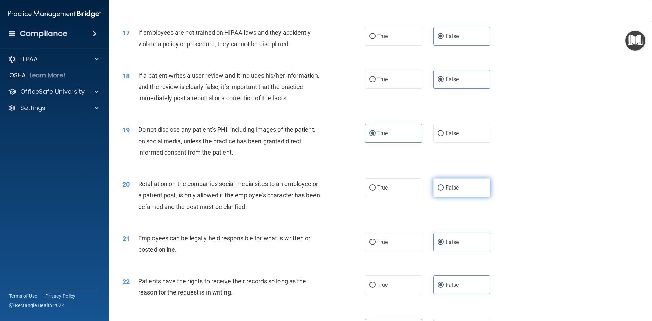
click at [455, 186] on span "False" at bounding box center [452, 187] width 13 height 6
click at [444, 186] on input "False" at bounding box center [441, 188] width 6 height 5
radio input "true"
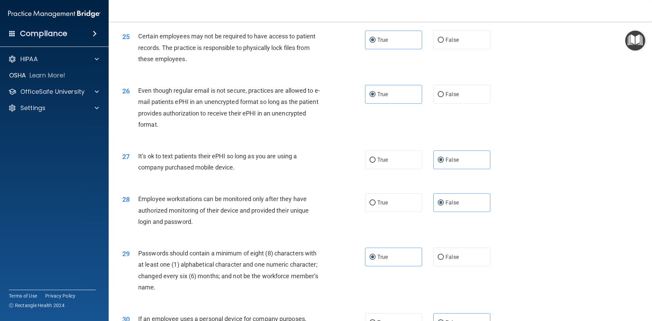
scroll to position [1373, 0]
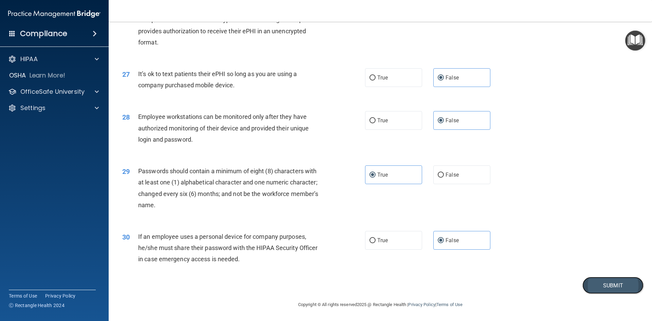
click at [601, 289] on button "Submit" at bounding box center [613, 285] width 61 height 17
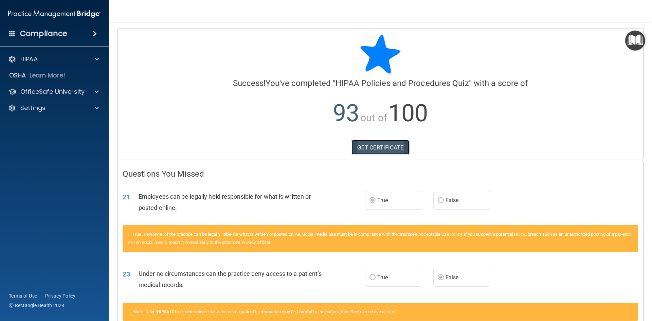
click at [359, 146] on link "GET CERTIFICATE" at bounding box center [381, 147] width 58 height 15
click at [87, 61] on div at bounding box center [95, 59] width 17 height 8
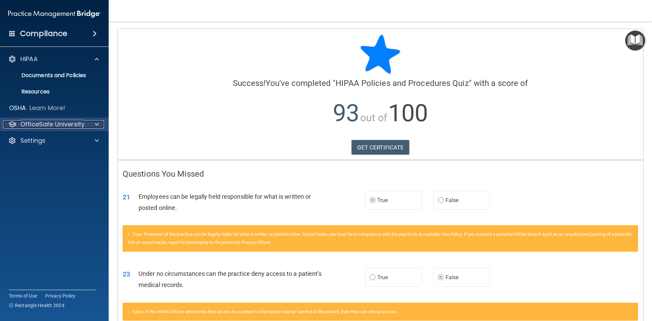
click at [93, 122] on div at bounding box center [95, 124] width 17 height 8
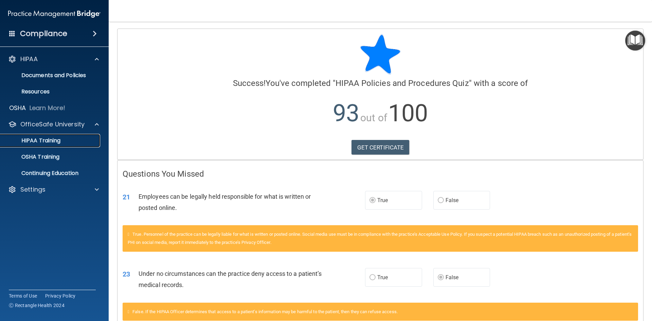
click at [50, 141] on p "HIPAA Training" at bounding box center [32, 140] width 56 height 7
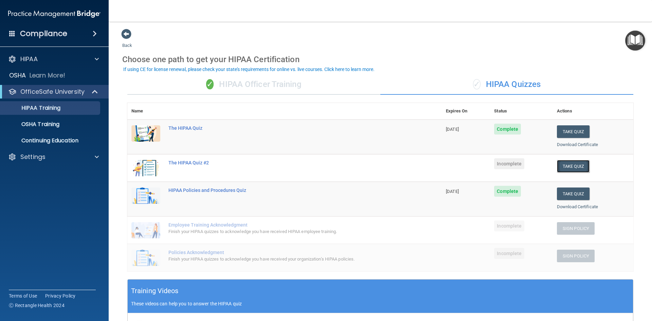
click at [568, 162] on button "Take Quiz" at bounding box center [573, 166] width 33 height 13
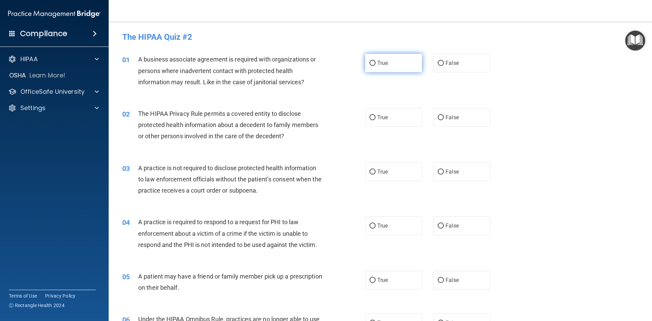
click at [377, 63] on span "True" at bounding box center [382, 63] width 11 height 6
click at [376, 63] on input "True" at bounding box center [373, 63] width 6 height 5
radio input "true"
click at [392, 118] on label "True" at bounding box center [393, 117] width 57 height 19
click at [376, 118] on input "True" at bounding box center [373, 117] width 6 height 5
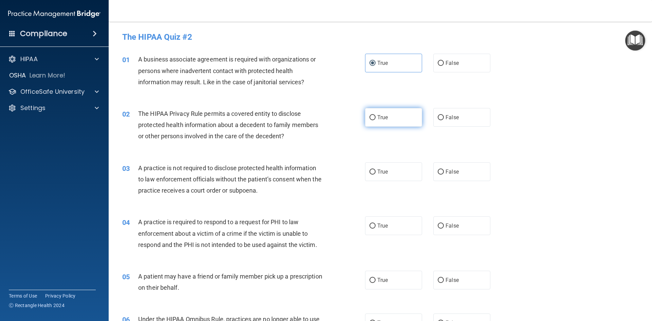
radio input "true"
click at [482, 173] on label "False" at bounding box center [462, 171] width 57 height 19
click at [444, 173] on input "False" at bounding box center [441, 172] width 6 height 5
radio input "true"
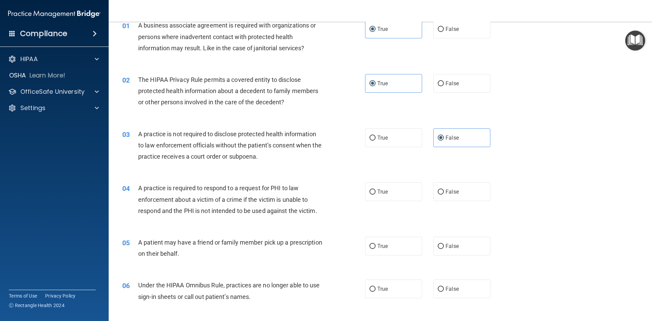
scroll to position [68, 0]
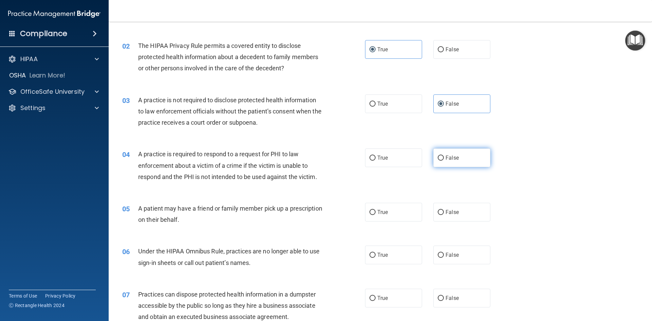
click at [470, 156] on label "False" at bounding box center [462, 157] width 57 height 19
click at [444, 156] on input "False" at bounding box center [441, 158] width 6 height 5
radio input "true"
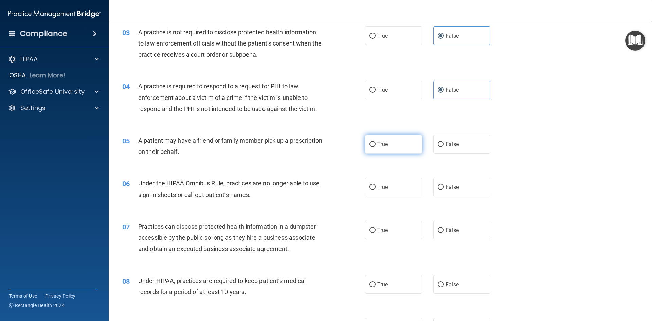
click at [396, 144] on label "True" at bounding box center [393, 144] width 57 height 19
click at [376, 144] on input "True" at bounding box center [373, 144] width 6 height 5
radio input "true"
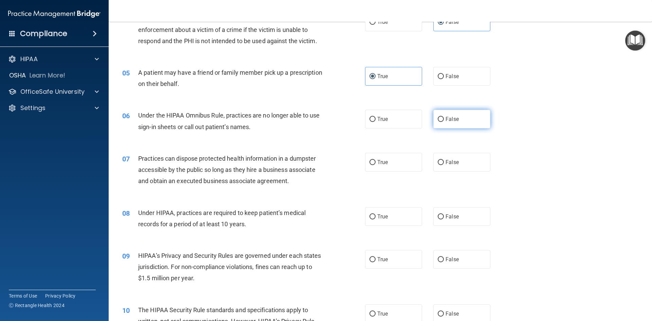
click at [458, 126] on label "False" at bounding box center [462, 119] width 57 height 19
click at [444, 122] on input "False" at bounding box center [441, 119] width 6 height 5
radio input "true"
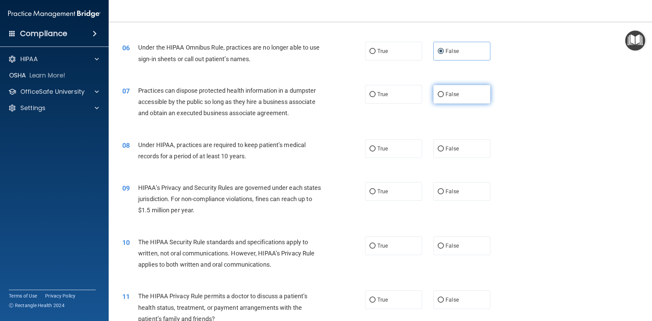
click at [469, 95] on label "False" at bounding box center [462, 94] width 57 height 19
click at [444, 95] on input "False" at bounding box center [441, 94] width 6 height 5
radio input "true"
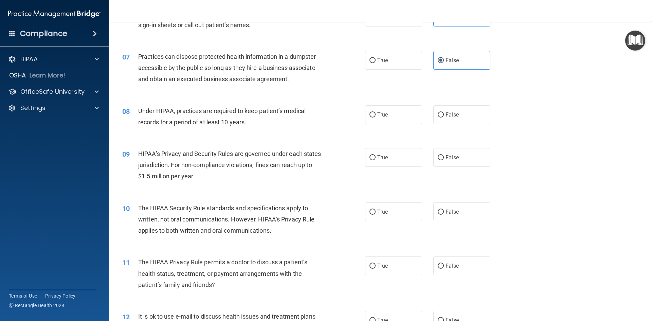
scroll to position [340, 0]
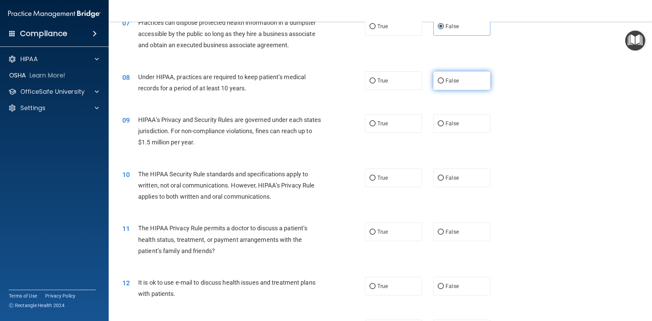
click at [434, 84] on label "False" at bounding box center [462, 80] width 57 height 19
click at [438, 84] on input "False" at bounding box center [441, 80] width 6 height 5
radio input "true"
click at [393, 128] on label "True" at bounding box center [393, 123] width 57 height 19
click at [376, 126] on input "True" at bounding box center [373, 123] width 6 height 5
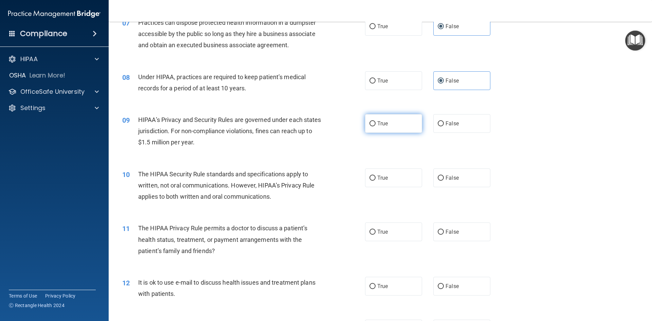
radio input "true"
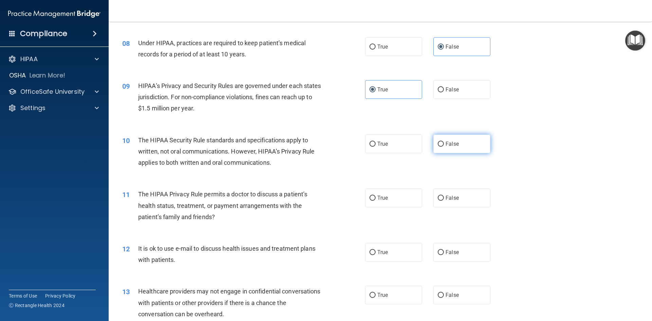
click at [434, 144] on label "False" at bounding box center [462, 144] width 57 height 19
click at [438, 144] on input "False" at bounding box center [441, 144] width 6 height 5
radio input "true"
click at [381, 200] on span "True" at bounding box center [382, 198] width 11 height 6
click at [376, 200] on input "True" at bounding box center [373, 198] width 6 height 5
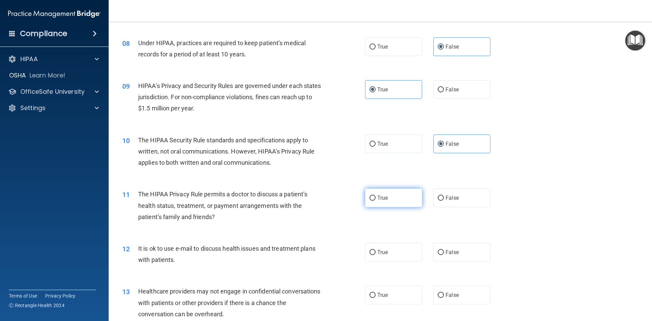
radio input "true"
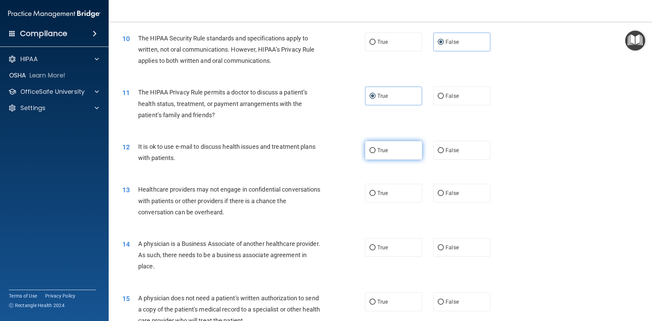
click at [378, 152] on span "True" at bounding box center [382, 150] width 11 height 6
click at [376, 152] on input "True" at bounding box center [373, 150] width 6 height 5
radio input "true"
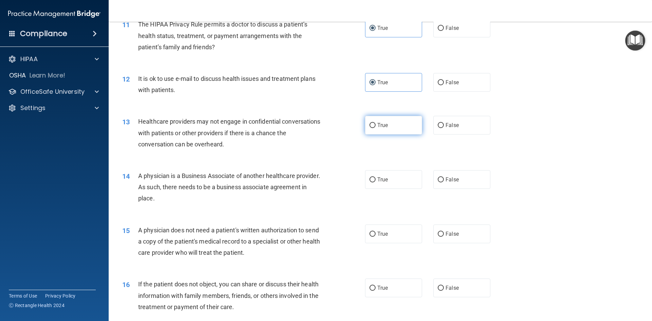
click at [376, 131] on label "True" at bounding box center [393, 125] width 57 height 19
click at [376, 128] on input "True" at bounding box center [373, 125] width 6 height 5
radio input "true"
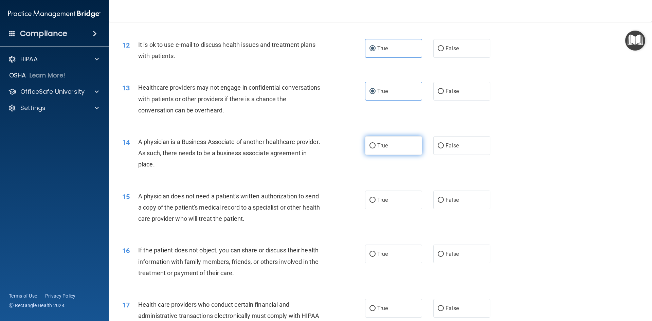
click at [371, 146] on input "True" at bounding box center [373, 145] width 6 height 5
radio input "true"
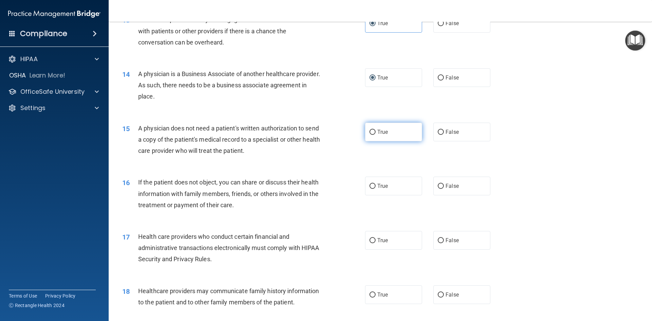
click at [368, 137] on label "True" at bounding box center [393, 132] width 57 height 19
click at [370, 135] on input "True" at bounding box center [373, 132] width 6 height 5
radio input "true"
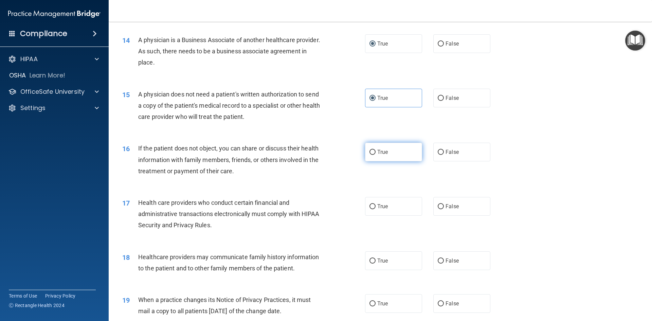
click at [369, 147] on label "True" at bounding box center [393, 152] width 57 height 19
click at [370, 150] on input "True" at bounding box center [373, 152] width 6 height 5
radio input "true"
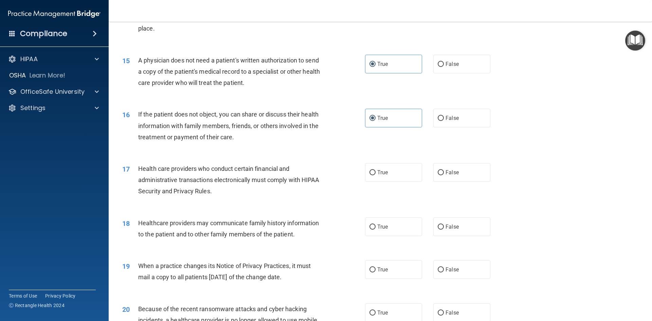
scroll to position [747, 0]
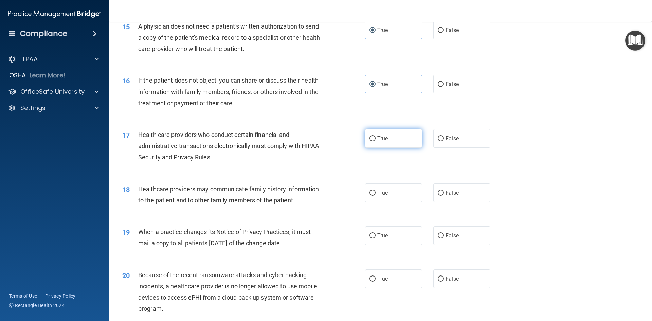
click at [382, 134] on label "True" at bounding box center [393, 138] width 57 height 19
click at [376, 136] on input "True" at bounding box center [373, 138] width 6 height 5
radio input "true"
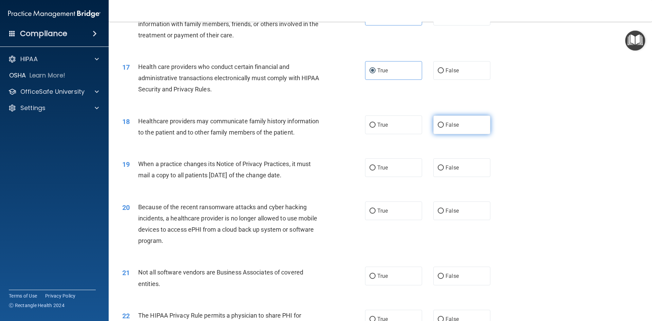
click at [454, 129] on label "False" at bounding box center [462, 125] width 57 height 19
click at [444, 128] on input "False" at bounding box center [441, 125] width 6 height 5
radio input "true"
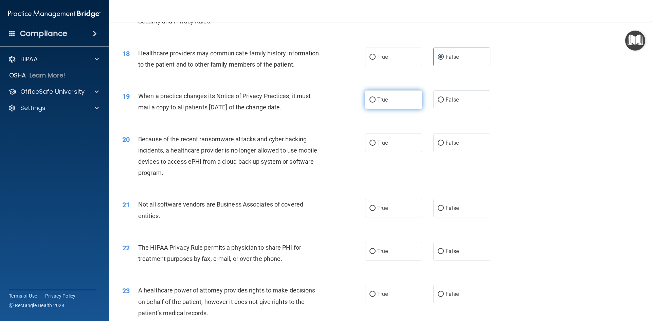
click at [408, 101] on label "True" at bounding box center [393, 99] width 57 height 19
click at [376, 101] on input "True" at bounding box center [373, 100] width 6 height 5
radio input "true"
click at [365, 143] on label "True" at bounding box center [393, 143] width 57 height 19
click at [370, 143] on input "True" at bounding box center [373, 143] width 6 height 5
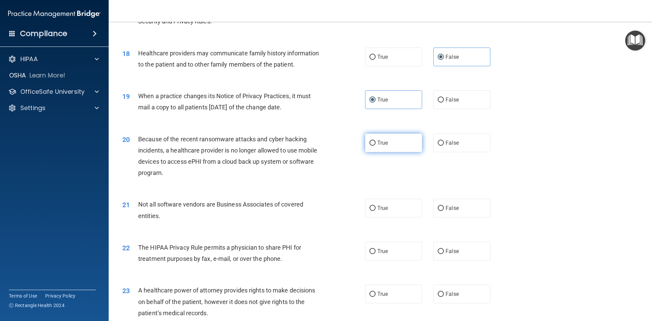
radio input "true"
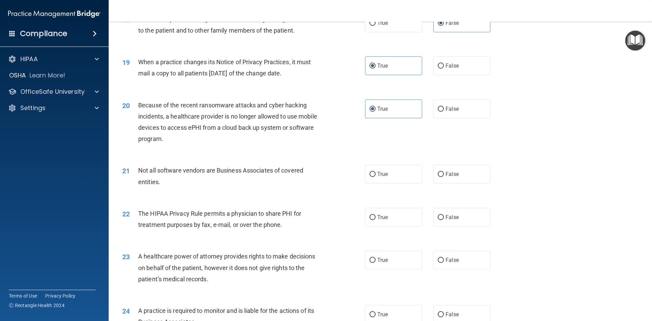
scroll to position [951, 0]
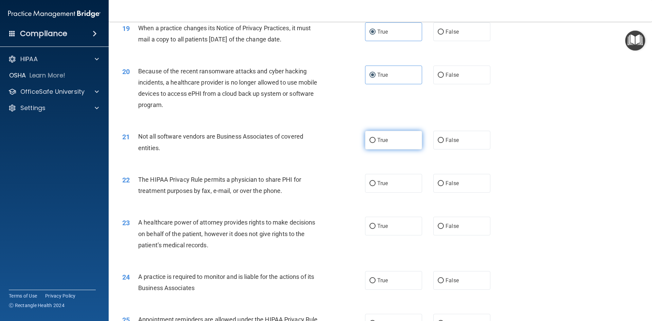
click at [379, 144] on label "True" at bounding box center [393, 140] width 57 height 19
click at [376, 143] on input "True" at bounding box center [373, 140] width 6 height 5
radio input "true"
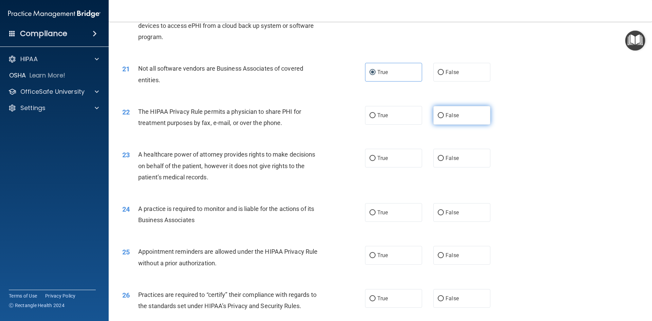
click at [447, 118] on span "False" at bounding box center [452, 115] width 13 height 6
click at [444, 118] on input "False" at bounding box center [441, 115] width 6 height 5
radio input "true"
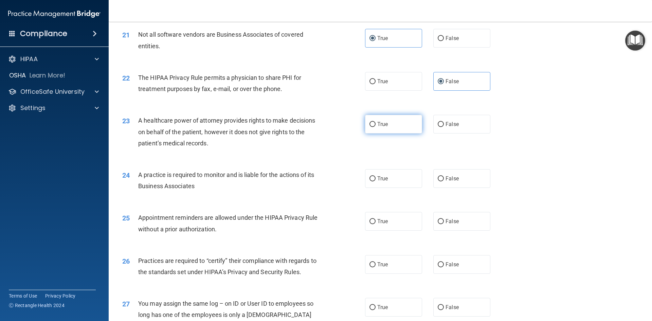
click at [407, 127] on label "True" at bounding box center [393, 124] width 57 height 19
click at [376, 127] on input "True" at bounding box center [373, 124] width 6 height 5
radio input "true"
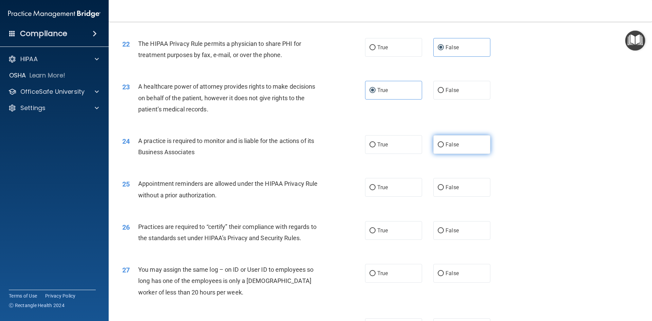
click at [441, 144] on label "False" at bounding box center [462, 144] width 57 height 19
click at [441, 144] on input "False" at bounding box center [441, 144] width 6 height 5
radio input "true"
click at [370, 192] on label "True" at bounding box center [393, 187] width 57 height 19
click at [370, 190] on input "True" at bounding box center [373, 187] width 6 height 5
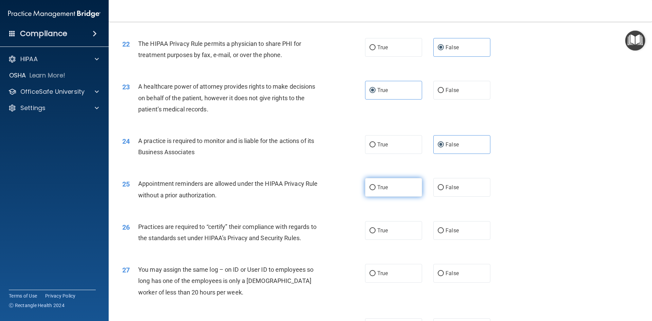
radio input "true"
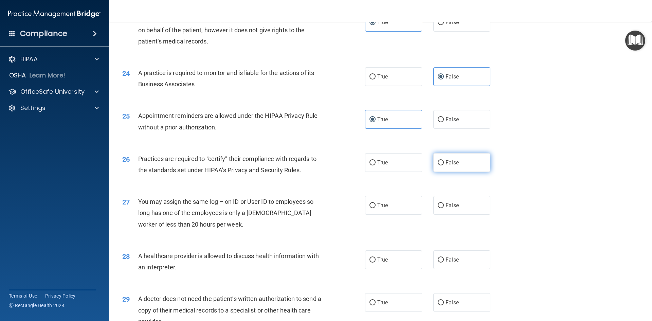
click at [458, 170] on label "False" at bounding box center [462, 162] width 57 height 19
click at [444, 165] on input "False" at bounding box center [441, 162] width 6 height 5
radio input "true"
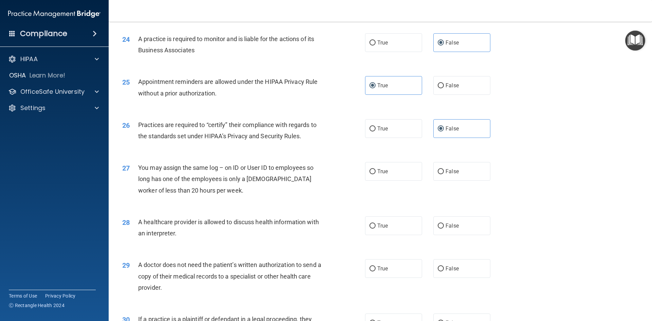
scroll to position [1223, 0]
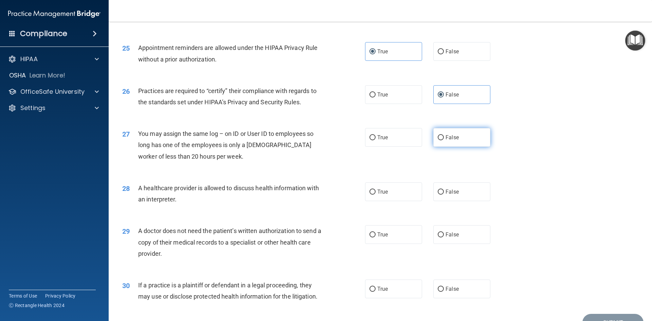
click at [441, 142] on label "False" at bounding box center [462, 137] width 57 height 19
click at [441, 140] on input "False" at bounding box center [441, 137] width 6 height 5
radio input "true"
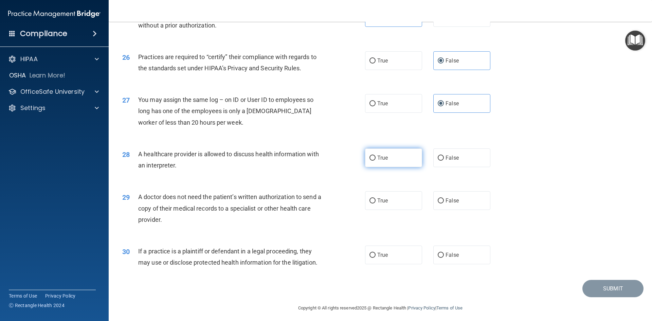
click at [387, 161] on label "True" at bounding box center [393, 157] width 57 height 19
click at [376, 161] on input "True" at bounding box center [373, 158] width 6 height 5
radio input "true"
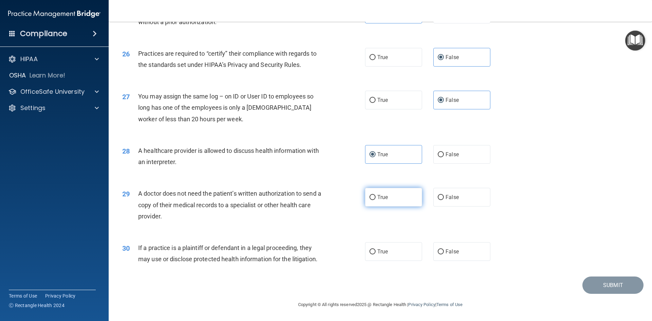
click at [392, 192] on label "True" at bounding box center [393, 197] width 57 height 19
click at [376, 195] on input "True" at bounding box center [373, 197] width 6 height 5
radio input "true"
click at [446, 253] on span "False" at bounding box center [452, 251] width 13 height 6
click at [444, 253] on input "False" at bounding box center [441, 251] width 6 height 5
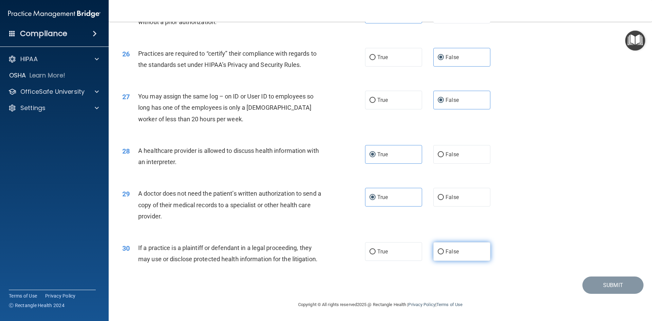
radio input "true"
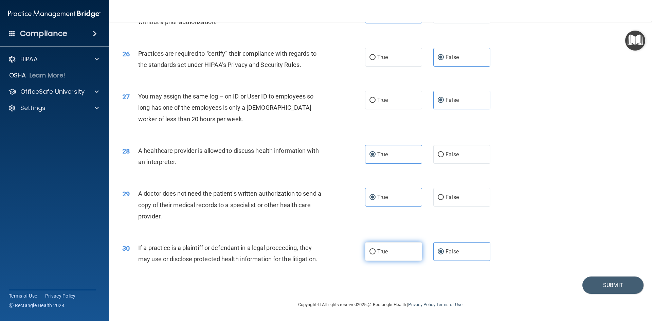
click at [378, 252] on span "True" at bounding box center [382, 251] width 11 height 6
click at [376, 252] on input "True" at bounding box center [373, 251] width 6 height 5
radio input "true"
radio input "false"
click at [591, 281] on button "Submit" at bounding box center [613, 285] width 61 height 17
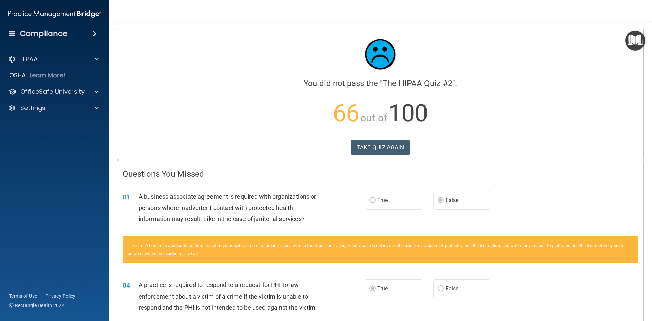
click at [367, 159] on div "Calculating your score.... You did not pass the " The HIPAA Quiz #2 ". 66 out o…" at bounding box center [381, 94] width 526 height 131
click at [370, 151] on button "TAKE QUIZ AGAIN" at bounding box center [380, 147] width 59 height 15
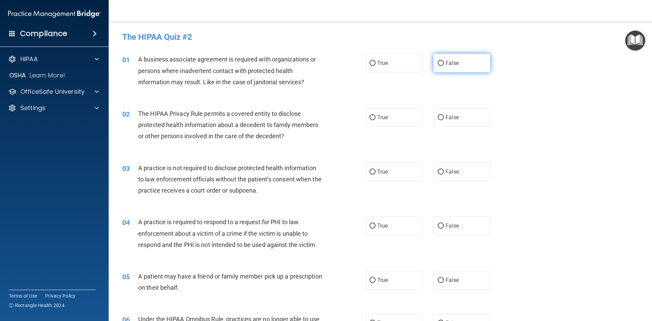
click at [440, 72] on label "False" at bounding box center [462, 63] width 57 height 19
click at [440, 66] on input "False" at bounding box center [441, 63] width 6 height 5
radio input "true"
click at [416, 129] on div "02 The HIPAA Privacy Rule permits a covered entity to disclose protected health…" at bounding box center [380, 127] width 527 height 54
click at [388, 114] on label "True" at bounding box center [393, 117] width 57 height 19
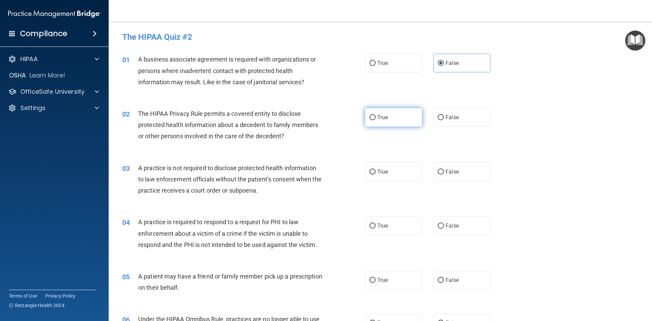
click at [376, 115] on input "True" at bounding box center [373, 117] width 6 height 5
radio input "true"
click at [373, 171] on input "True" at bounding box center [373, 172] width 6 height 5
radio input "true"
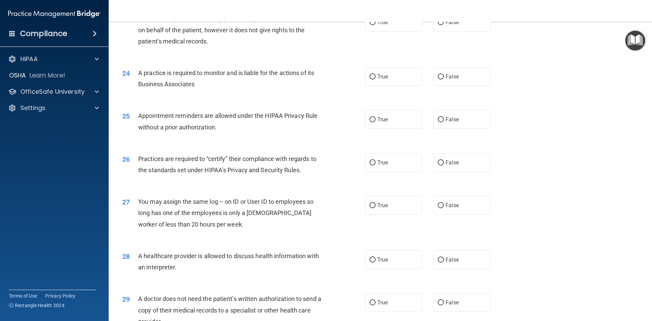
scroll to position [1261, 0]
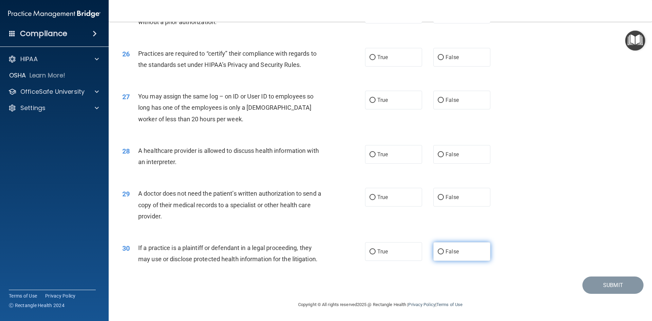
click at [438, 254] on input "False" at bounding box center [441, 251] width 6 height 5
radio input "true"
click at [377, 198] on span "True" at bounding box center [382, 197] width 11 height 6
click at [376, 198] on input "True" at bounding box center [373, 197] width 6 height 5
radio input "true"
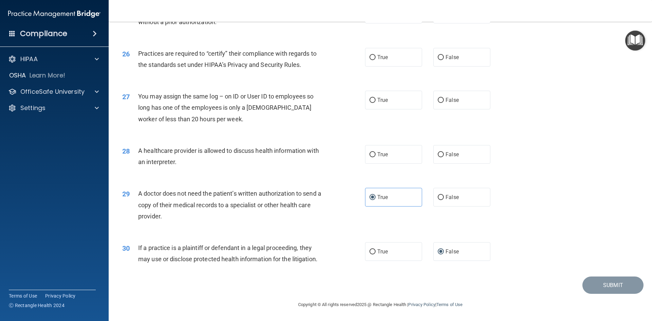
scroll to position [1227, 0]
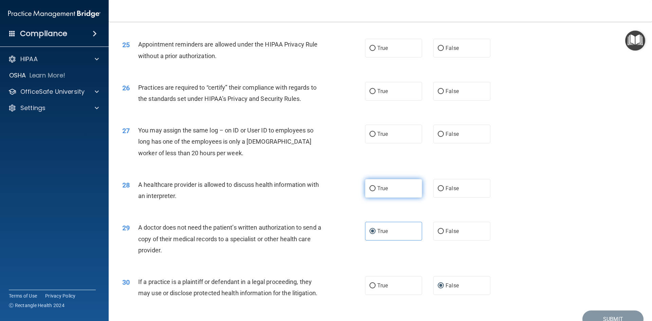
click at [379, 194] on label "True" at bounding box center [393, 188] width 57 height 19
click at [376, 191] on input "True" at bounding box center [373, 188] width 6 height 5
radio input "true"
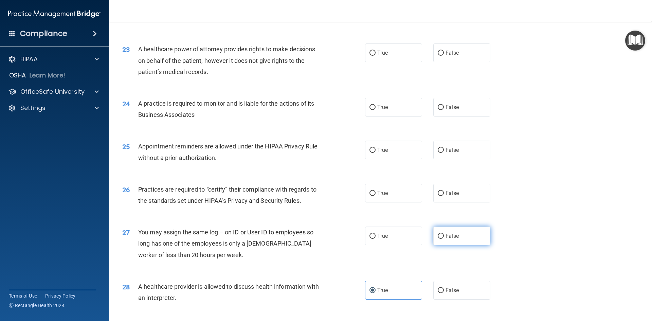
click at [454, 232] on label "False" at bounding box center [462, 236] width 57 height 19
click at [444, 234] on input "False" at bounding box center [441, 236] width 6 height 5
radio input "true"
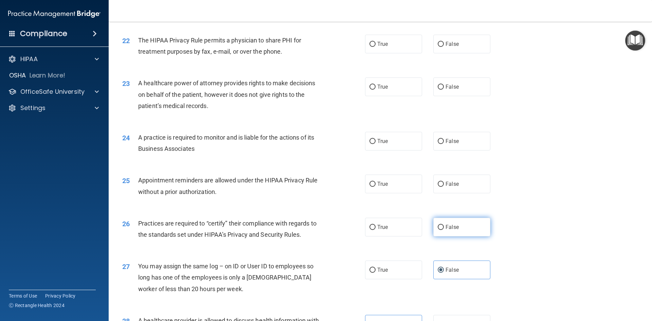
click at [446, 230] on label "False" at bounding box center [462, 227] width 57 height 19
click at [444, 230] on input "False" at bounding box center [441, 227] width 6 height 5
radio input "true"
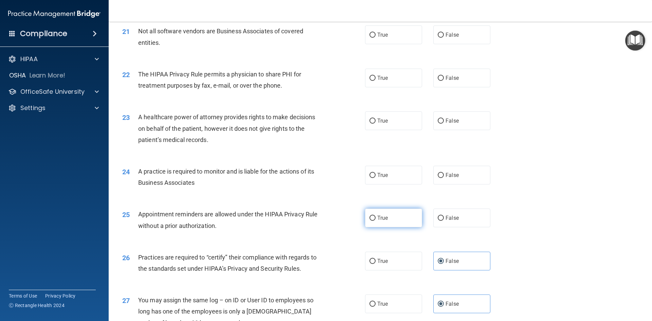
click at [374, 225] on label "True" at bounding box center [393, 218] width 57 height 19
click at [374, 221] on input "True" at bounding box center [373, 218] width 6 height 5
radio input "true"
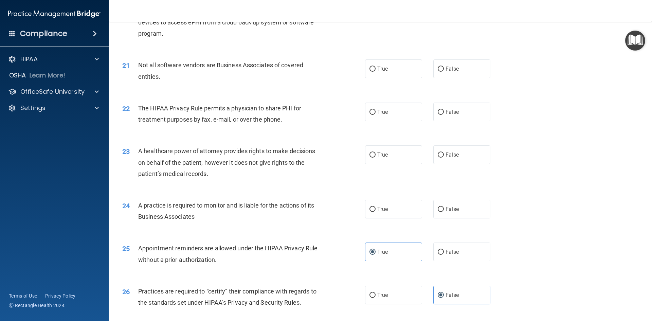
scroll to position [989, 0]
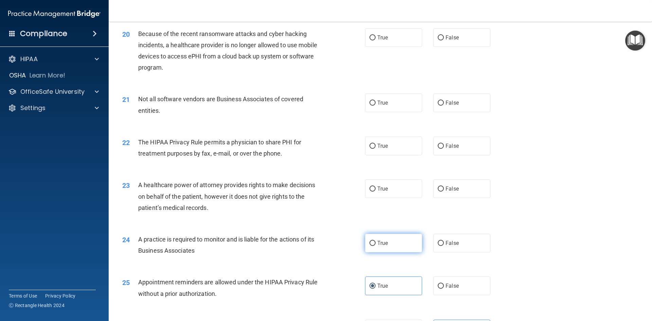
click at [368, 240] on label "True" at bounding box center [393, 243] width 57 height 19
click at [370, 241] on input "True" at bounding box center [373, 243] width 6 height 5
radio input "true"
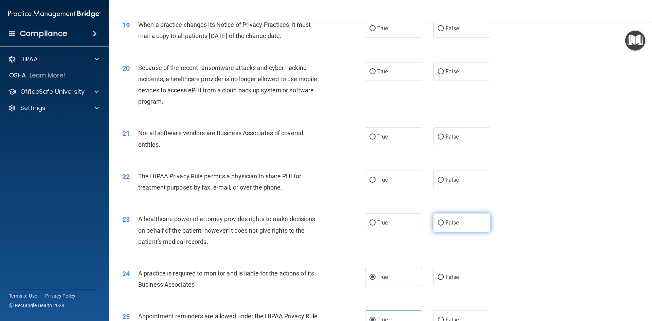
click at [452, 230] on label "False" at bounding box center [462, 222] width 57 height 19
click at [444, 226] on input "False" at bounding box center [441, 223] width 6 height 5
radio input "true"
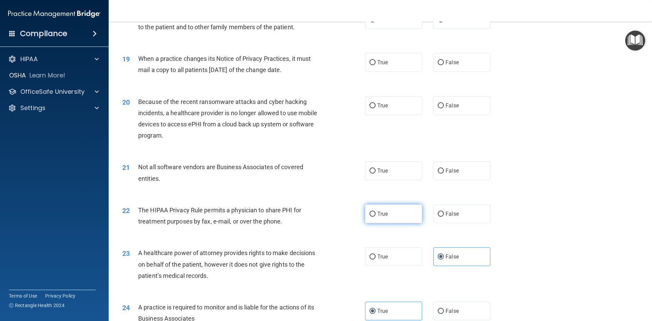
click at [370, 212] on input "True" at bounding box center [373, 214] width 6 height 5
radio input "true"
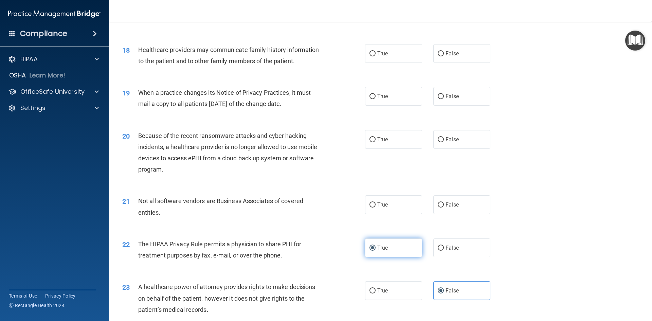
click at [367, 212] on label "True" at bounding box center [393, 204] width 57 height 19
click at [370, 208] on input "True" at bounding box center [373, 204] width 6 height 5
radio input "true"
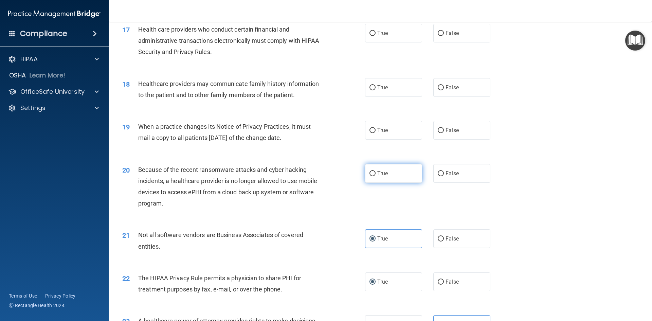
click at [377, 172] on span "True" at bounding box center [382, 173] width 11 height 6
click at [376, 172] on input "True" at bounding box center [373, 173] width 6 height 5
radio input "true"
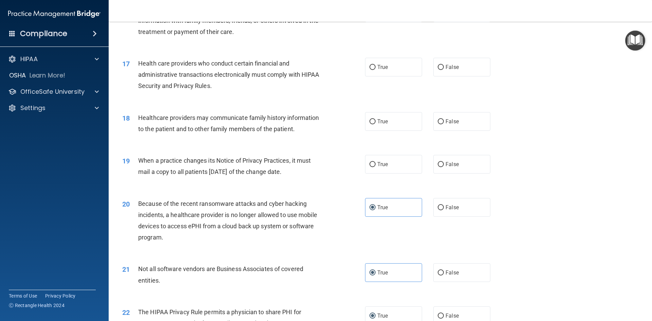
scroll to position [785, 0]
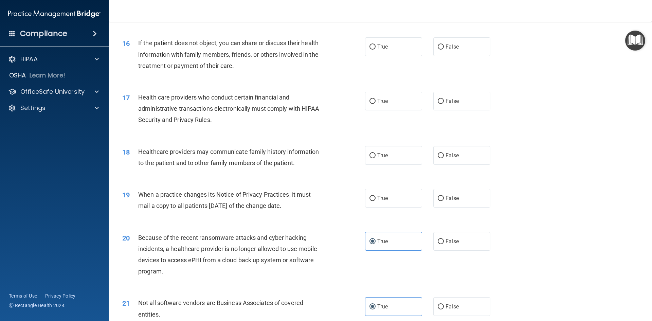
click at [430, 201] on div "True False" at bounding box center [433, 198] width 137 height 19
click at [438, 200] on input "False" at bounding box center [441, 198] width 6 height 5
radio input "true"
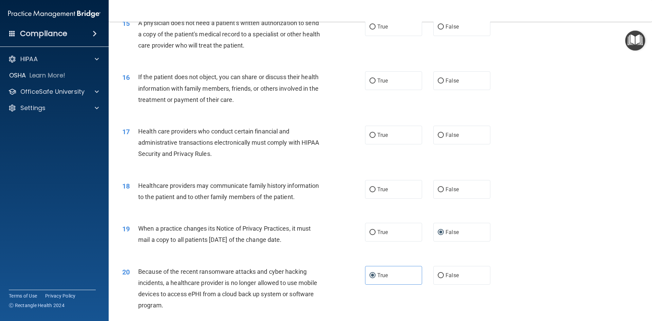
scroll to position [717, 0]
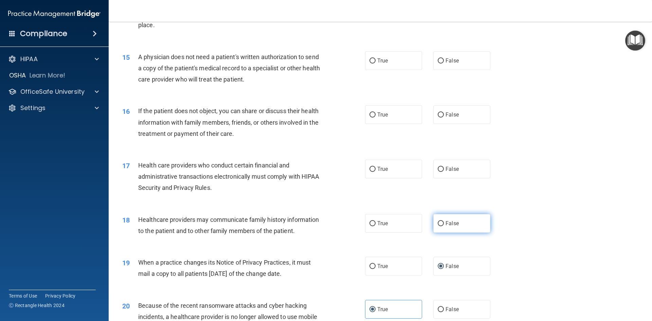
click at [467, 223] on label "False" at bounding box center [462, 223] width 57 height 19
click at [444, 223] on input "False" at bounding box center [441, 223] width 6 height 5
radio input "true"
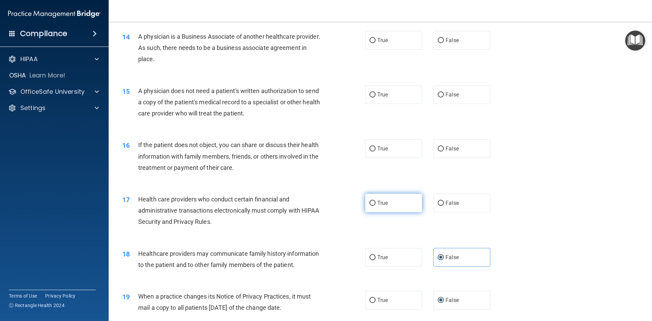
click at [372, 208] on label "True" at bounding box center [393, 203] width 57 height 19
click at [372, 206] on input "True" at bounding box center [373, 203] width 6 height 5
radio input "true"
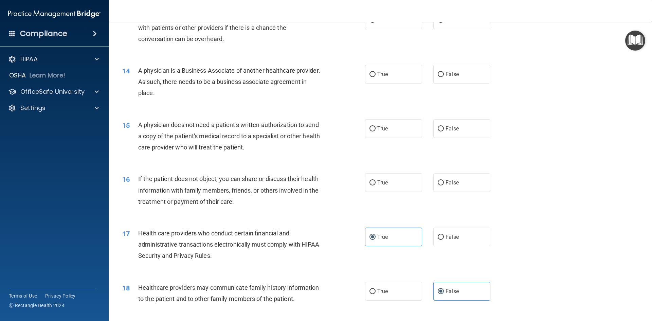
scroll to position [615, 0]
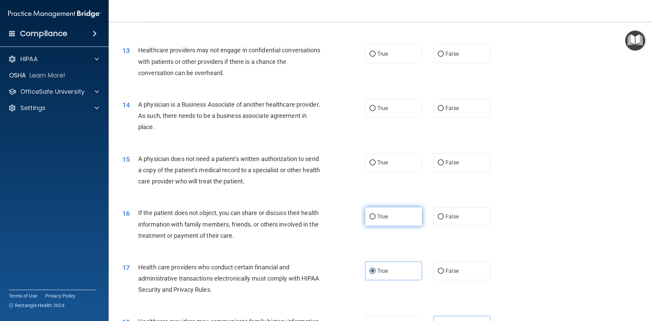
click at [391, 219] on label "True" at bounding box center [393, 216] width 57 height 19
click at [376, 219] on input "True" at bounding box center [373, 216] width 6 height 5
radio input "true"
click at [434, 217] on label "False" at bounding box center [462, 216] width 57 height 19
click at [438, 217] on input "False" at bounding box center [441, 216] width 6 height 5
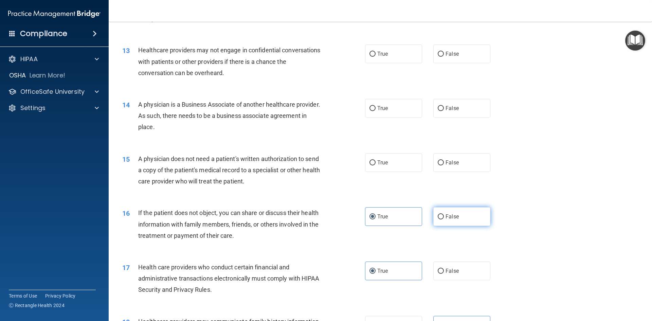
radio input "true"
radio input "false"
click at [377, 172] on label "True" at bounding box center [393, 162] width 57 height 19
click at [376, 165] on input "True" at bounding box center [373, 162] width 6 height 5
radio input "true"
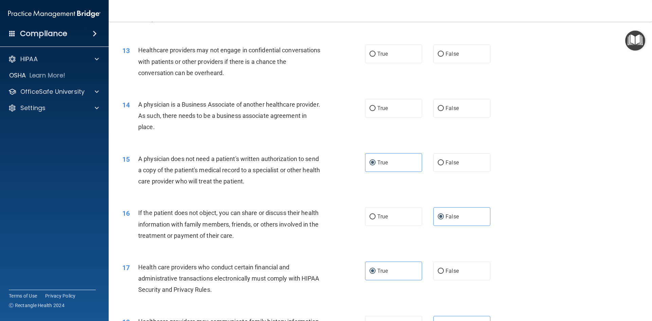
scroll to position [547, 0]
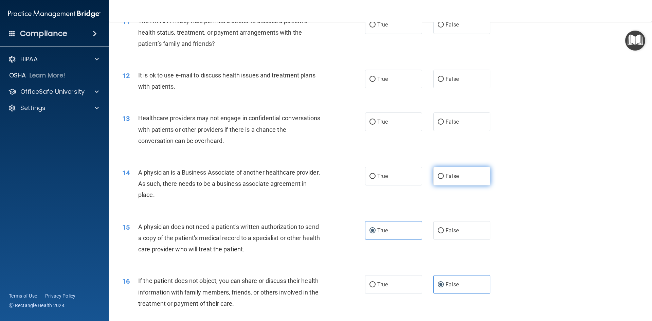
click at [478, 186] on label "False" at bounding box center [462, 176] width 57 height 19
click at [444, 179] on input "False" at bounding box center [441, 176] width 6 height 5
radio input "true"
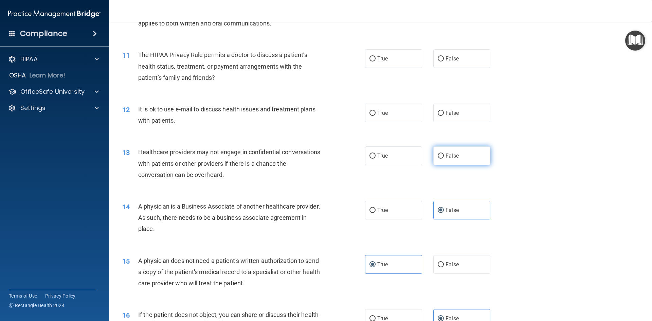
click at [463, 160] on label "False" at bounding box center [462, 155] width 57 height 19
click at [444, 159] on input "False" at bounding box center [441, 156] width 6 height 5
radio input "true"
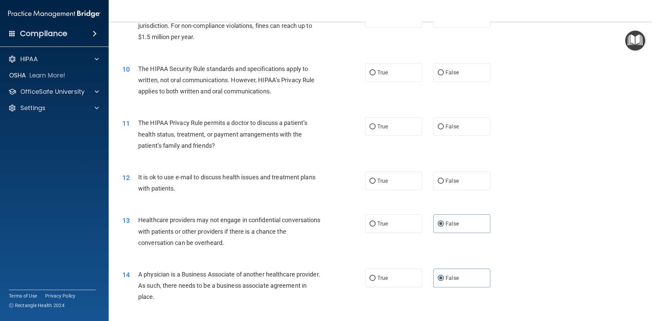
scroll to position [411, 0]
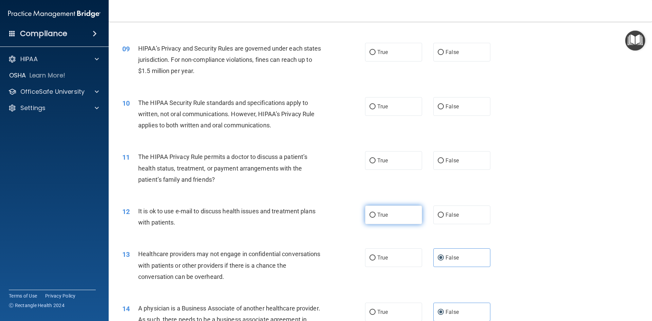
click at [382, 214] on span "True" at bounding box center [382, 215] width 11 height 6
click at [376, 214] on input "True" at bounding box center [373, 215] width 6 height 5
radio input "true"
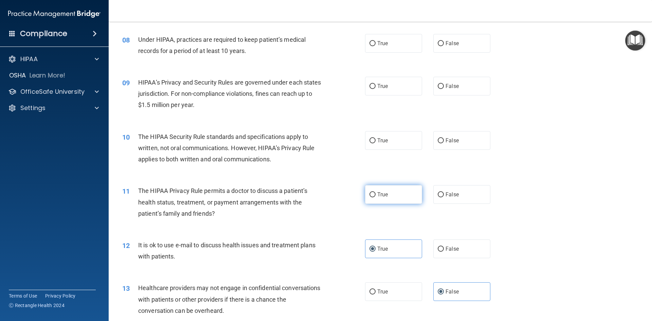
click at [393, 204] on label "True" at bounding box center [393, 194] width 57 height 19
click at [376, 197] on input "True" at bounding box center [373, 194] width 6 height 5
radio input "true"
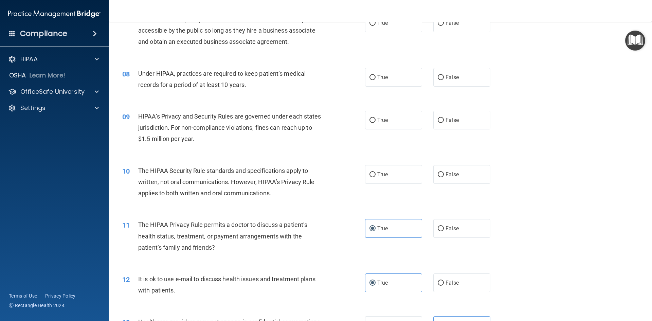
scroll to position [309, 0]
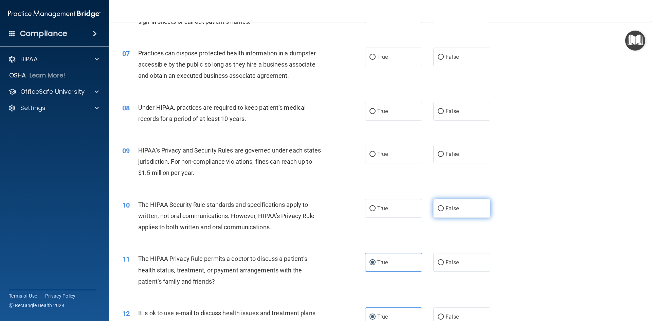
click at [457, 209] on label "False" at bounding box center [462, 208] width 57 height 19
click at [444, 209] on input "False" at bounding box center [441, 208] width 6 height 5
radio input "true"
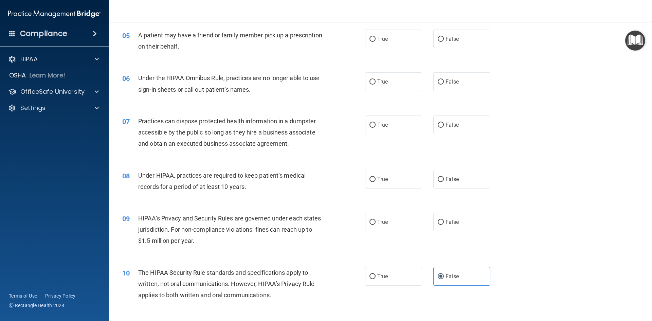
scroll to position [207, 0]
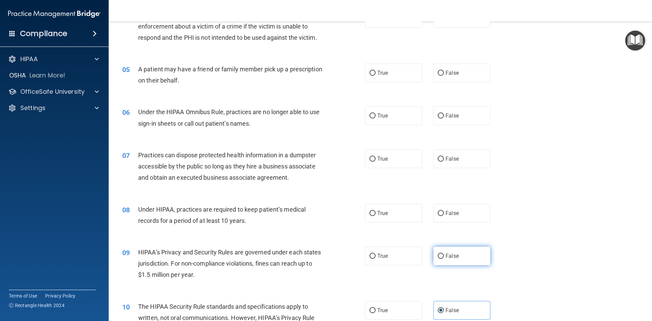
click at [462, 260] on label "False" at bounding box center [462, 256] width 57 height 19
click at [444, 259] on input "False" at bounding box center [441, 256] width 6 height 5
radio input "true"
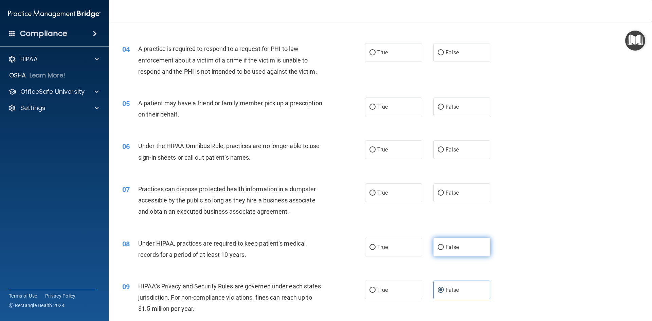
click at [458, 254] on label "False" at bounding box center [462, 247] width 57 height 19
click at [444, 250] on input "False" at bounding box center [441, 247] width 6 height 5
radio input "true"
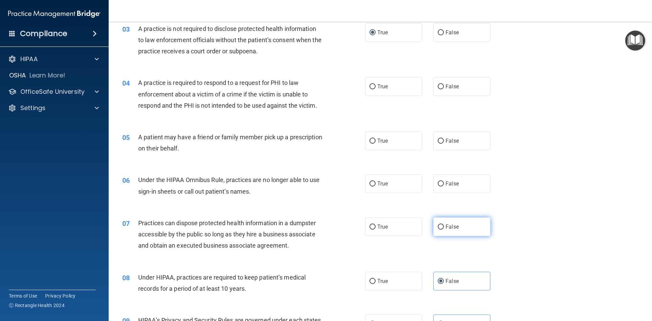
click at [446, 230] on label "False" at bounding box center [462, 226] width 57 height 19
click at [444, 230] on input "False" at bounding box center [441, 227] width 6 height 5
radio input "true"
click at [407, 190] on label "True" at bounding box center [393, 183] width 57 height 19
click at [376, 187] on input "True" at bounding box center [373, 183] width 6 height 5
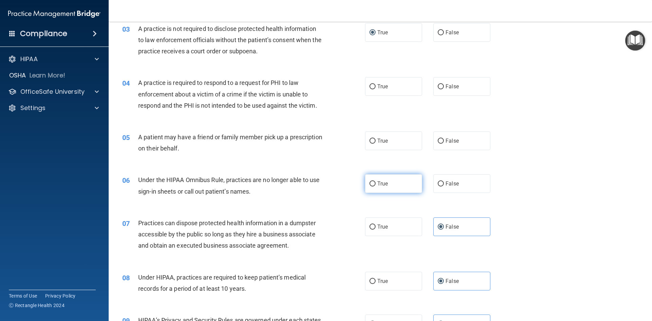
radio input "true"
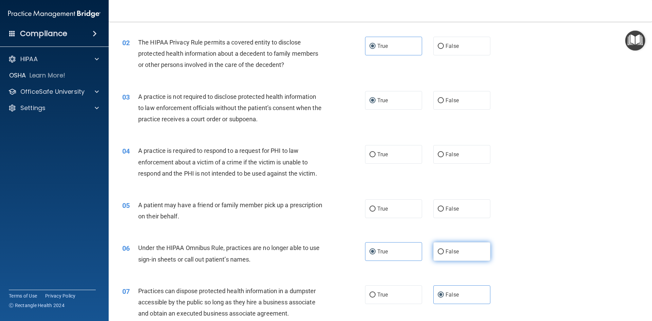
click at [449, 246] on label "False" at bounding box center [462, 251] width 57 height 19
click at [444, 249] on input "False" at bounding box center [441, 251] width 6 height 5
radio input "true"
radio input "false"
click at [372, 204] on label "True" at bounding box center [393, 208] width 57 height 19
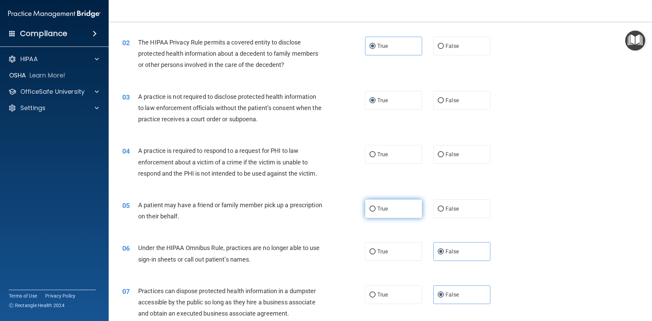
click at [372, 207] on input "True" at bounding box center [373, 209] width 6 height 5
radio input "true"
click at [383, 156] on span "True" at bounding box center [382, 154] width 11 height 6
click at [376, 156] on input "True" at bounding box center [373, 154] width 6 height 5
radio input "true"
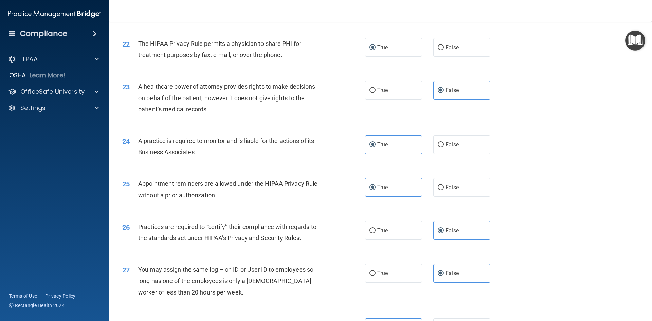
scroll to position [1261, 0]
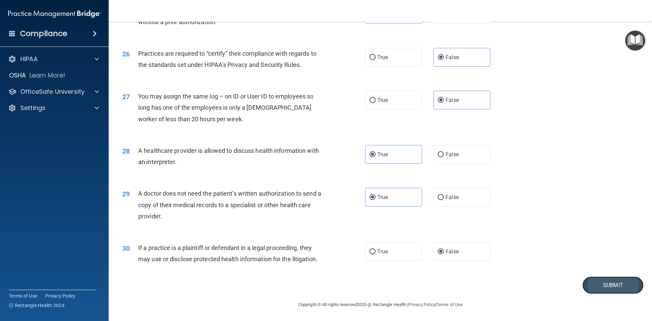
click at [614, 293] on button "Submit" at bounding box center [613, 285] width 61 height 17
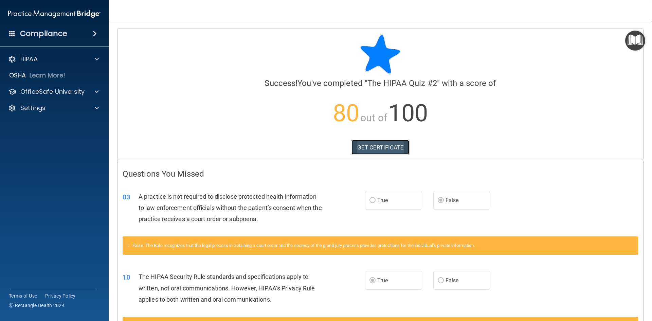
click at [384, 141] on link "GET CERTIFICATE" at bounding box center [381, 147] width 58 height 15
click at [79, 56] on div "HIPAA" at bounding box center [45, 59] width 84 height 8
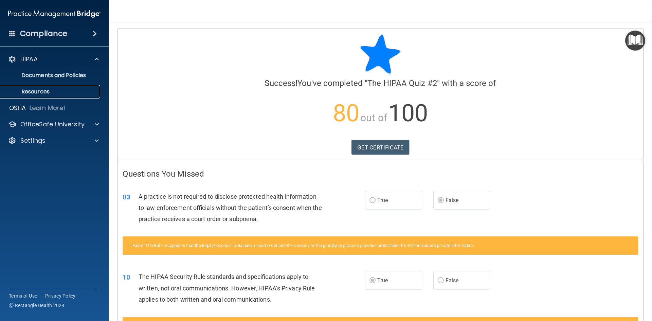
click at [84, 94] on p "Resources" at bounding box center [50, 91] width 93 height 7
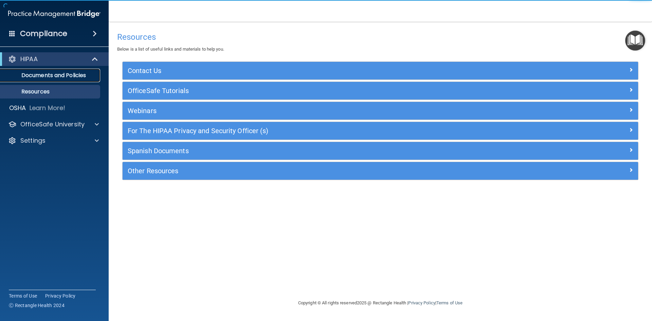
click at [82, 75] on p "Documents and Policies" at bounding box center [50, 75] width 93 height 7
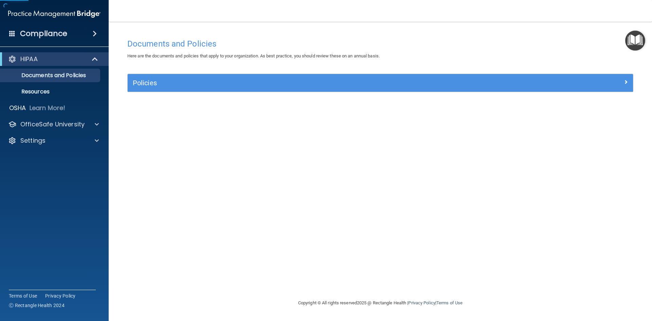
click at [65, 117] on div "HIPAA Documents and Policies Report an Incident Business Associates Emergency P…" at bounding box center [54, 101] width 109 height 103
click at [65, 121] on p "OfficeSafe University" at bounding box center [52, 124] width 64 height 8
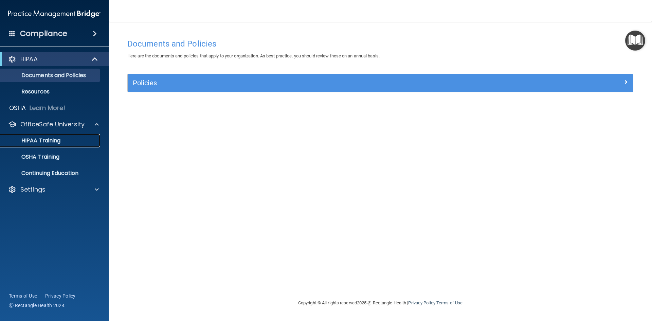
click at [57, 137] on p "HIPAA Training" at bounding box center [32, 140] width 56 height 7
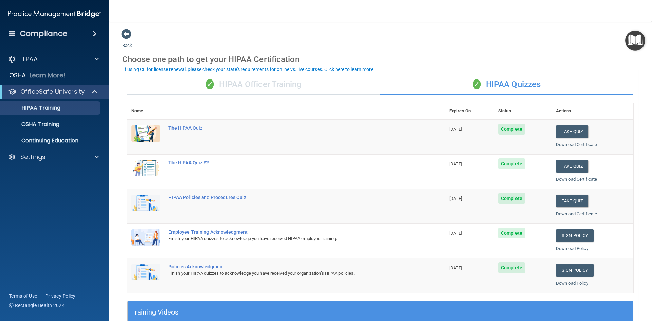
click at [262, 85] on div "✓ HIPAA Officer Training" at bounding box center [253, 84] width 253 height 20
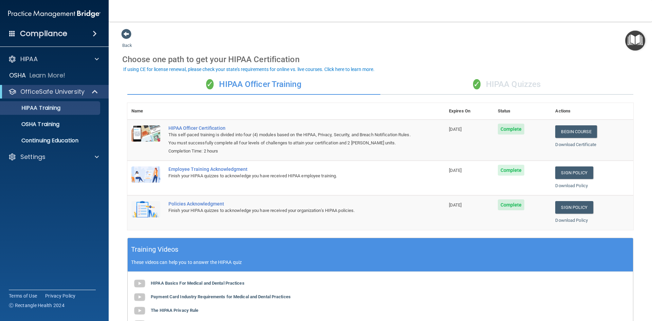
drag, startPoint x: 481, startPoint y: 86, endPoint x: 472, endPoint y: 85, distance: 8.9
click at [475, 85] on div "✓ HIPAA Quizzes" at bounding box center [507, 84] width 253 height 20
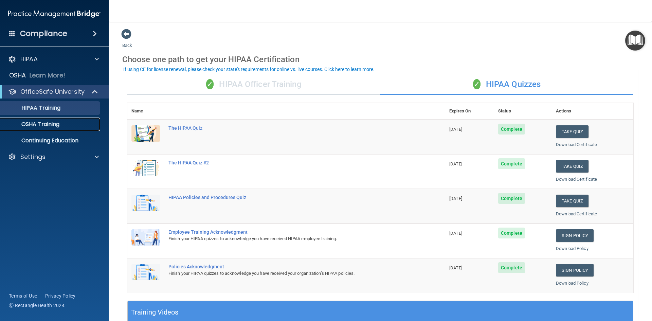
click at [35, 123] on p "OSHA Training" at bounding box center [31, 124] width 55 height 7
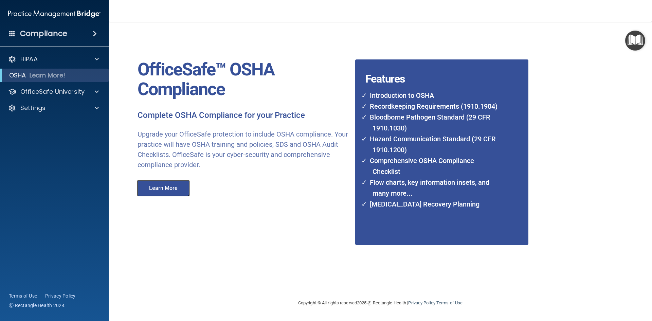
click at [156, 187] on button "Learn More" at bounding box center [163, 188] width 52 height 16
click at [71, 60] on div "HIPAA" at bounding box center [45, 59] width 84 height 8
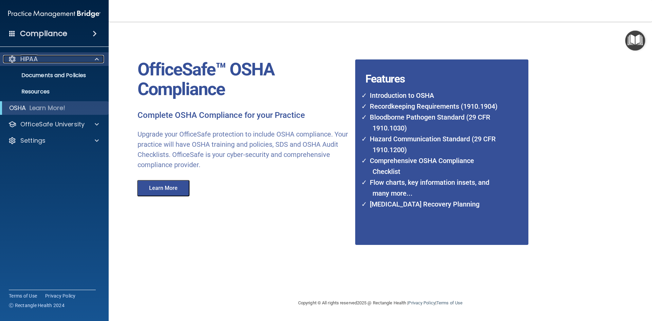
click at [60, 61] on div "HIPAA" at bounding box center [45, 59] width 84 height 8
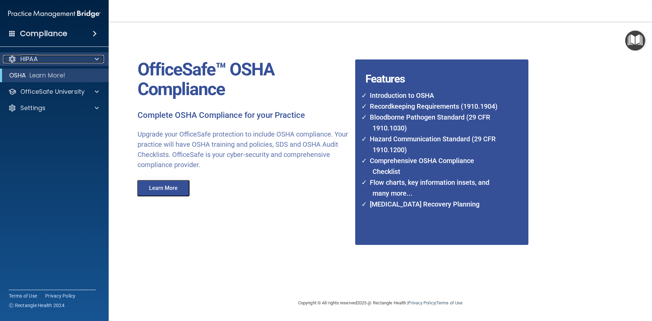
click at [53, 55] on div "HIPAA" at bounding box center [45, 59] width 84 height 8
